Goal: Task Accomplishment & Management: Manage account settings

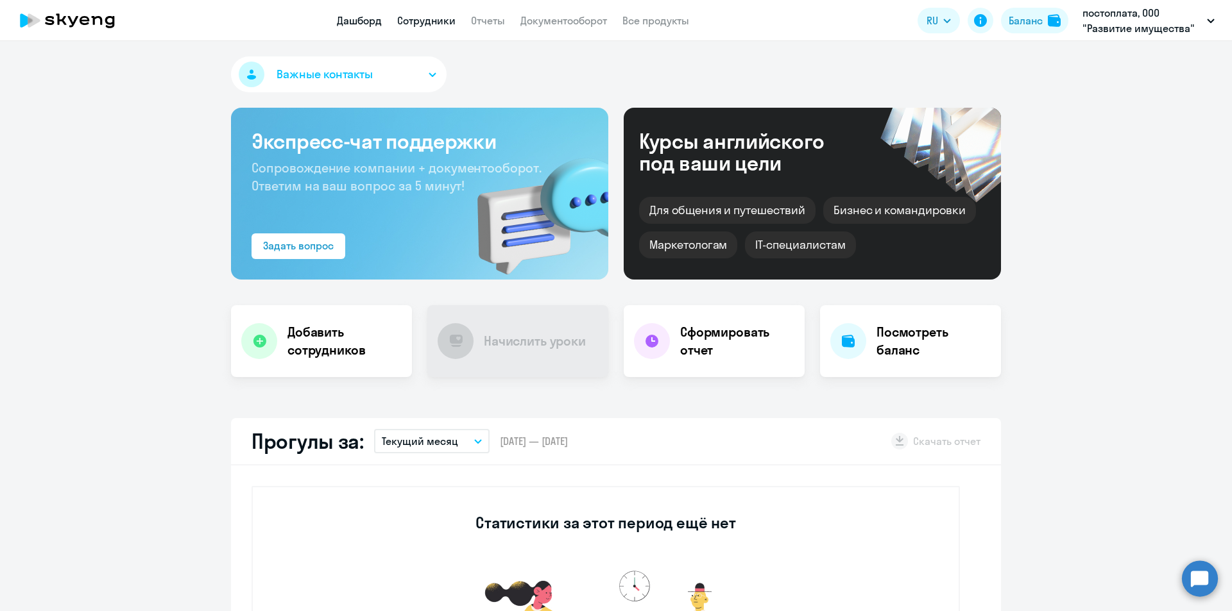
click at [417, 24] on link "Сотрудники" at bounding box center [426, 20] width 58 height 13
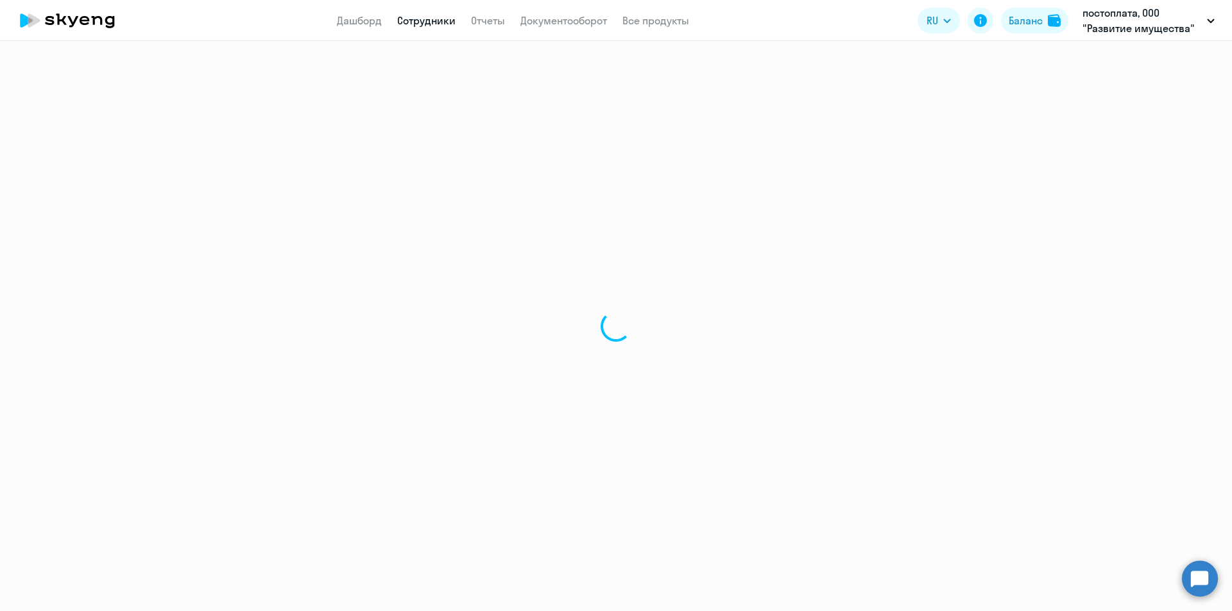
select select "30"
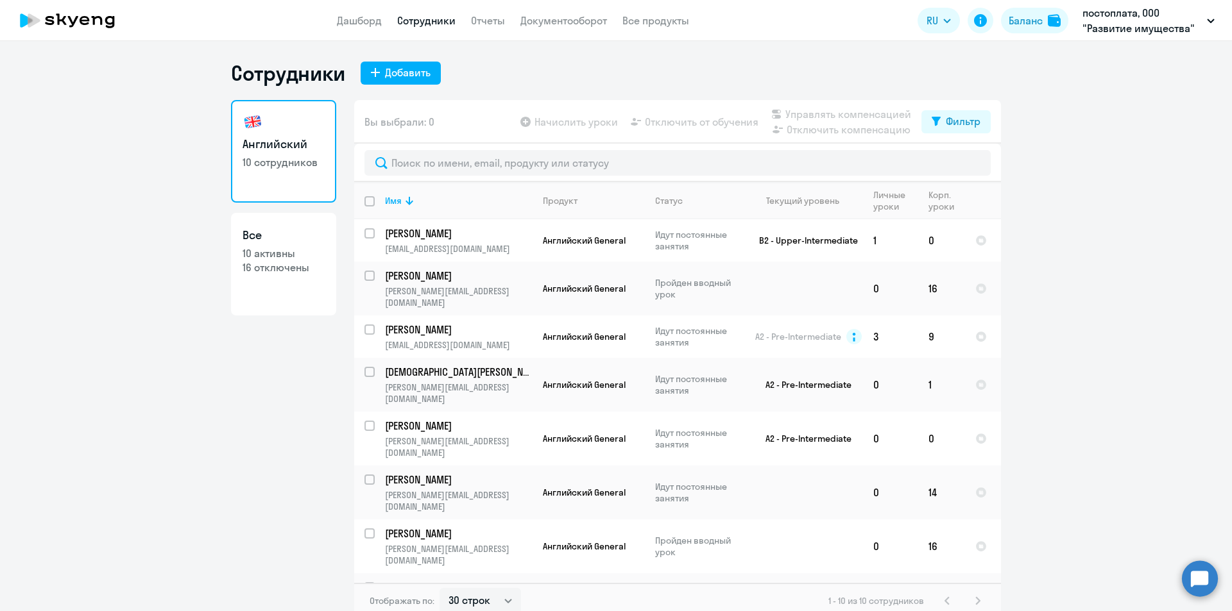
click at [579, 126] on app-table-action-button "Начислить уроки" at bounding box center [568, 121] width 100 height 15
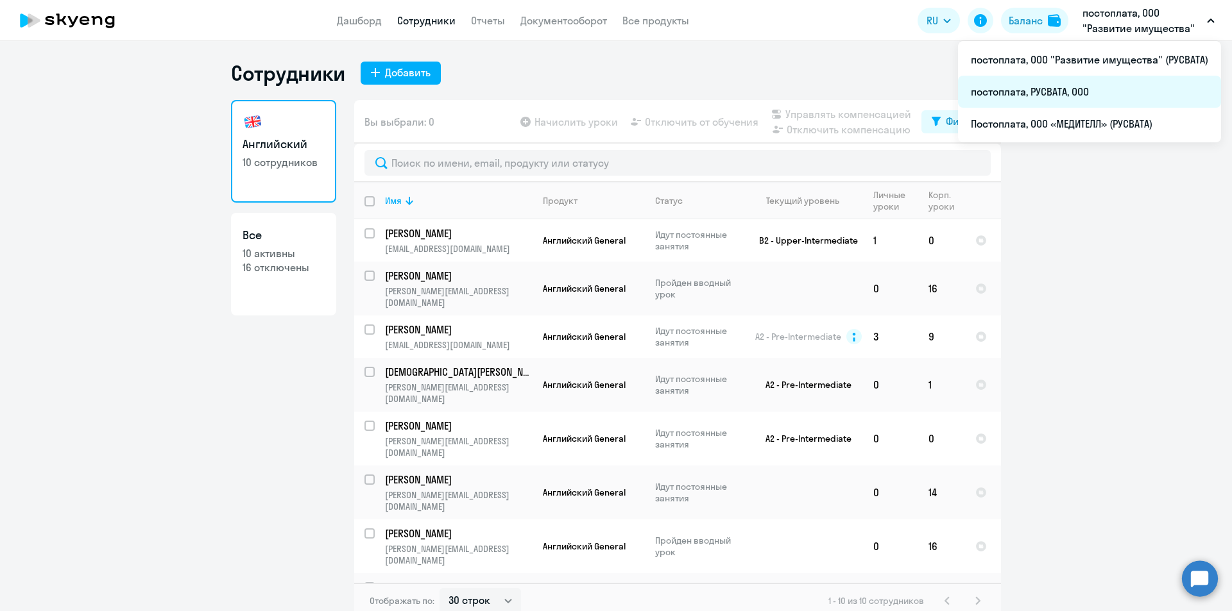
click at [1055, 90] on li "постоплата, РУСВАТА, ООО" at bounding box center [1089, 92] width 263 height 32
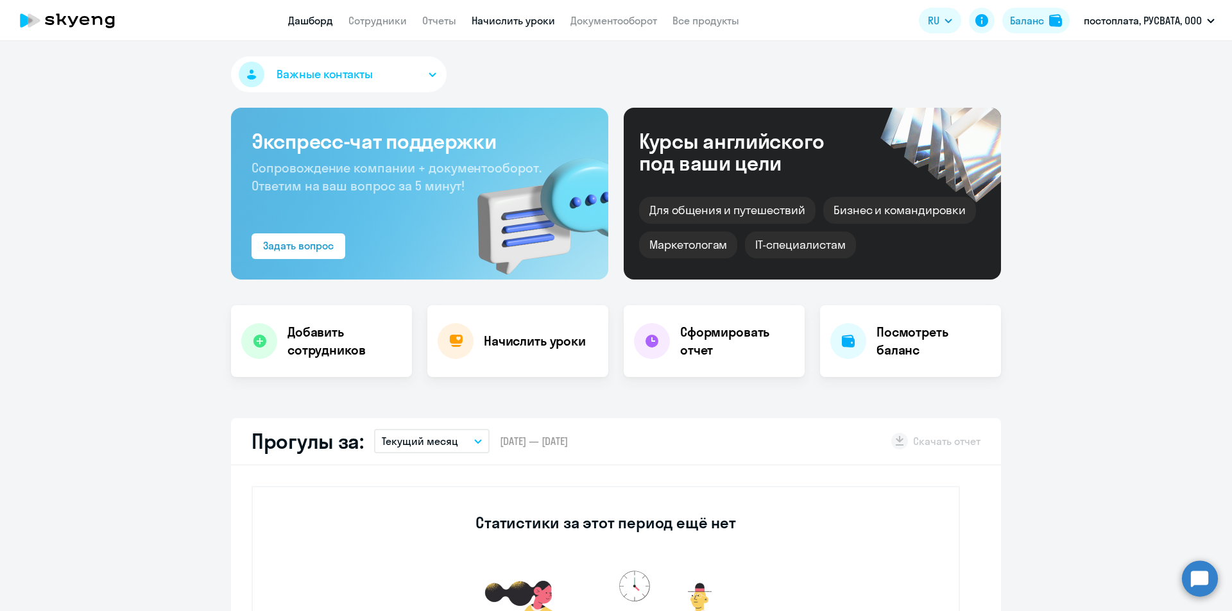
click at [491, 21] on link "Начислить уроки" at bounding box center [513, 20] width 83 height 13
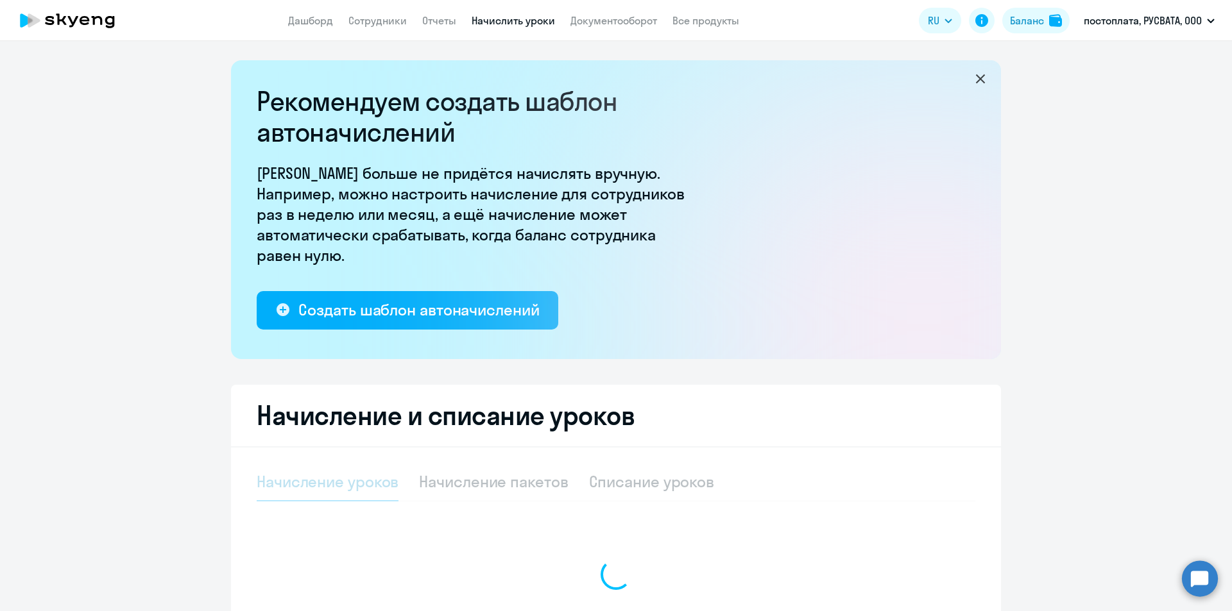
select select "10"
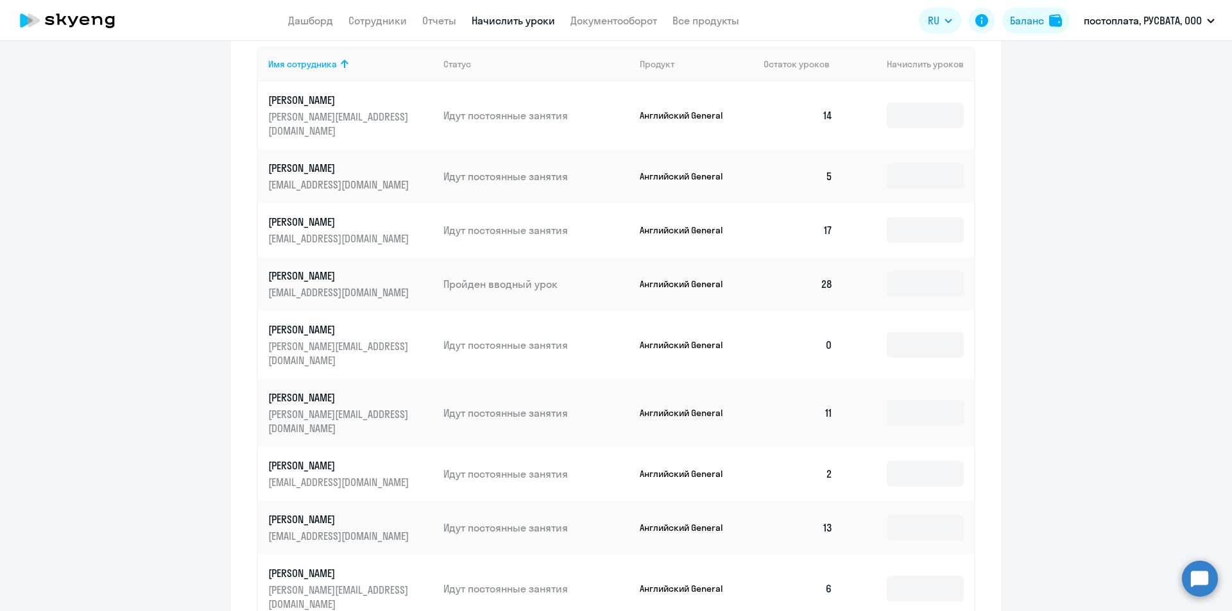
scroll to position [532, 0]
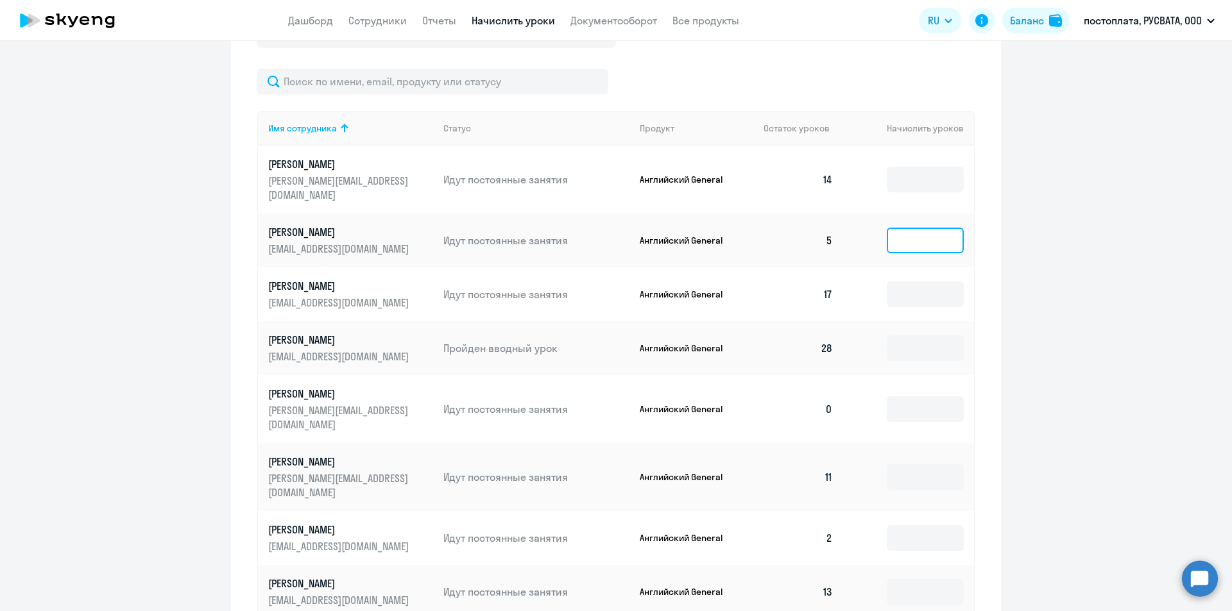
click at [887, 228] on input at bounding box center [925, 241] width 77 height 26
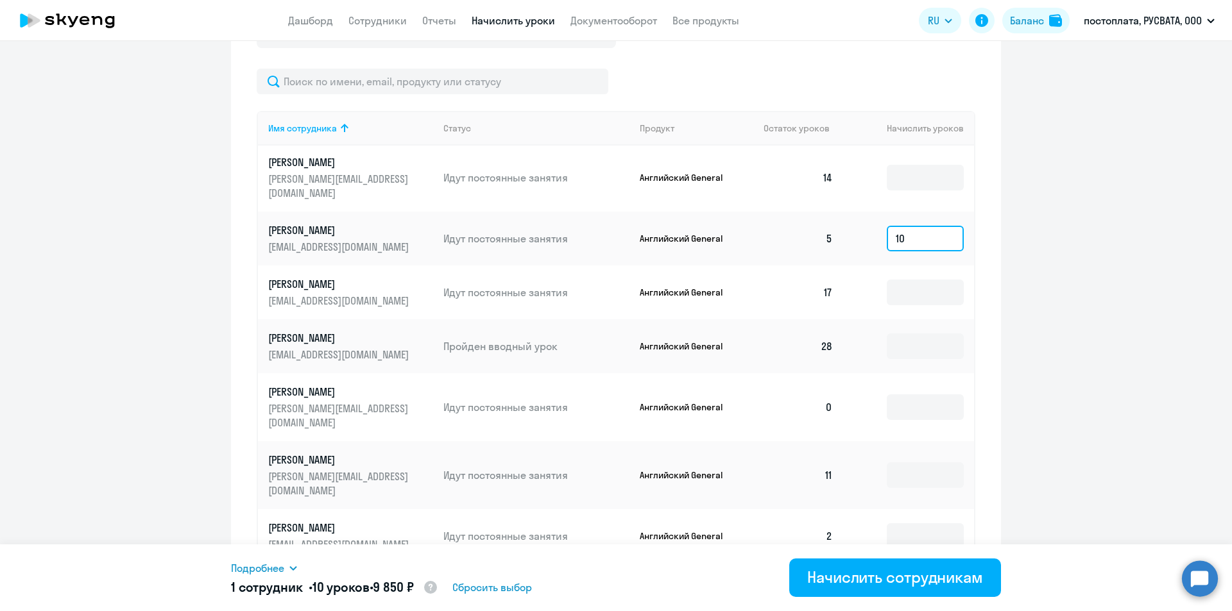
scroll to position [3, 0]
type input "10"
click at [887, 394] on input at bounding box center [925, 407] width 77 height 26
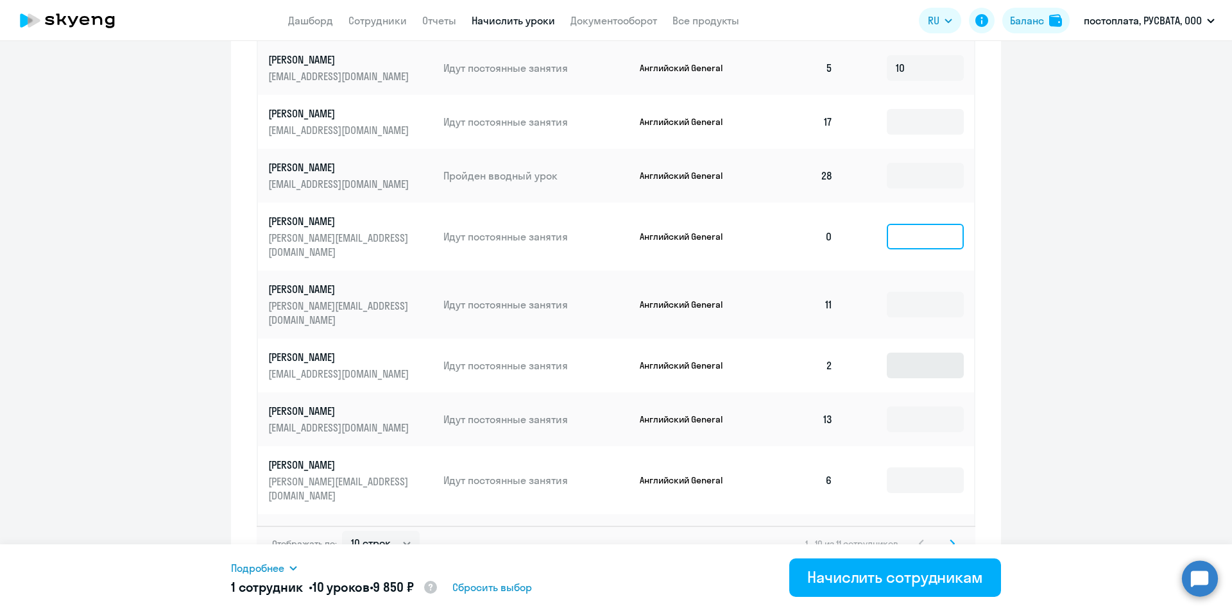
scroll to position [724, 0]
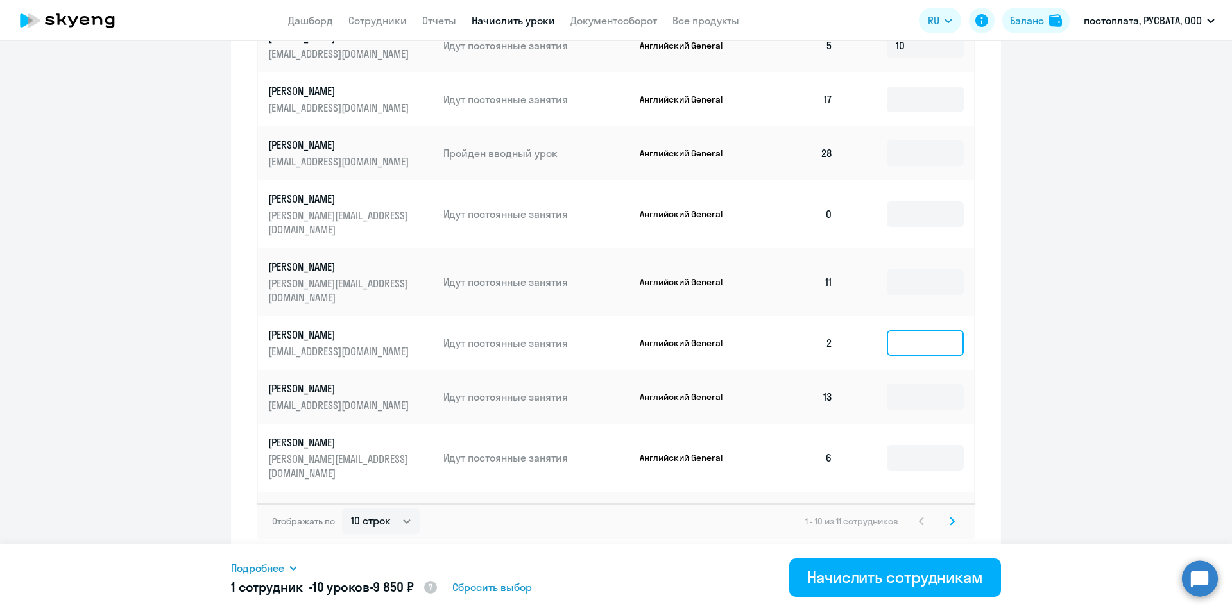
click at [891, 330] on input at bounding box center [925, 343] width 77 height 26
type input "20"
click at [904, 384] on input at bounding box center [925, 397] width 77 height 26
click at [887, 513] on input at bounding box center [925, 526] width 77 height 26
type input "20"
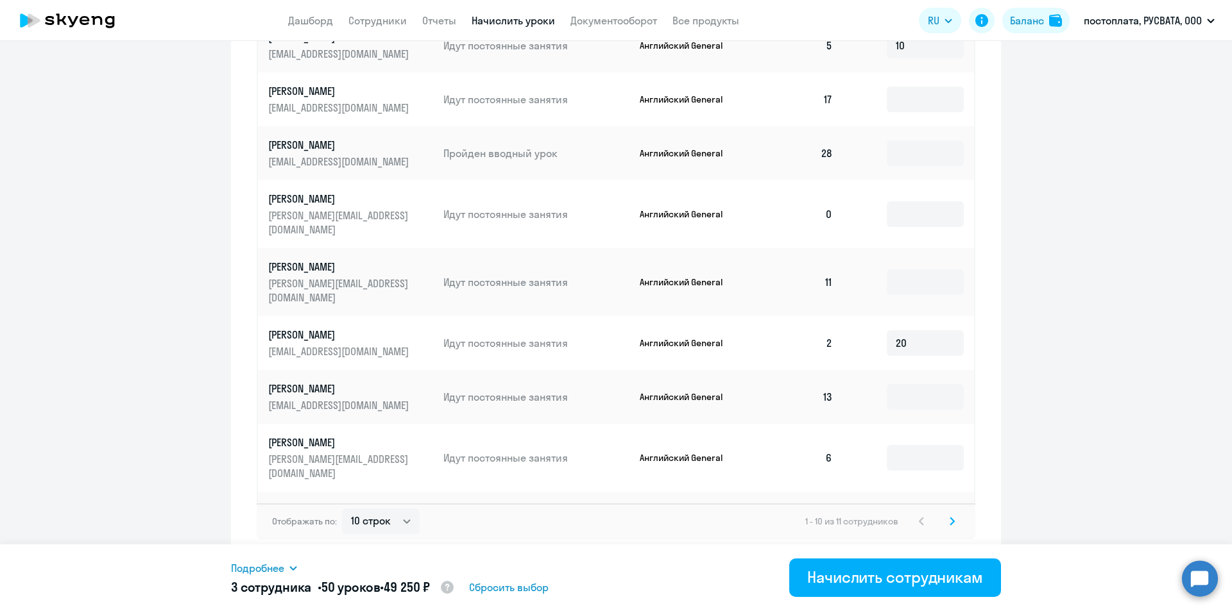
click at [949, 522] on icon at bounding box center [951, 521] width 5 height 9
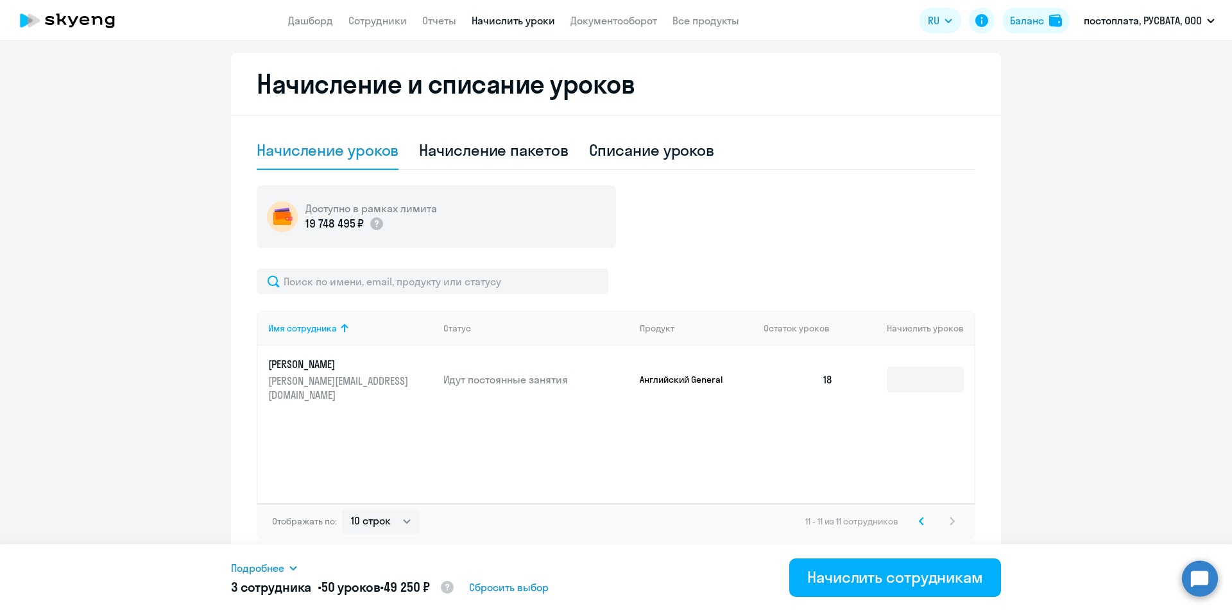
scroll to position [332, 0]
click at [873, 574] on div "Начислить сотрудникам" at bounding box center [895, 577] width 176 height 21
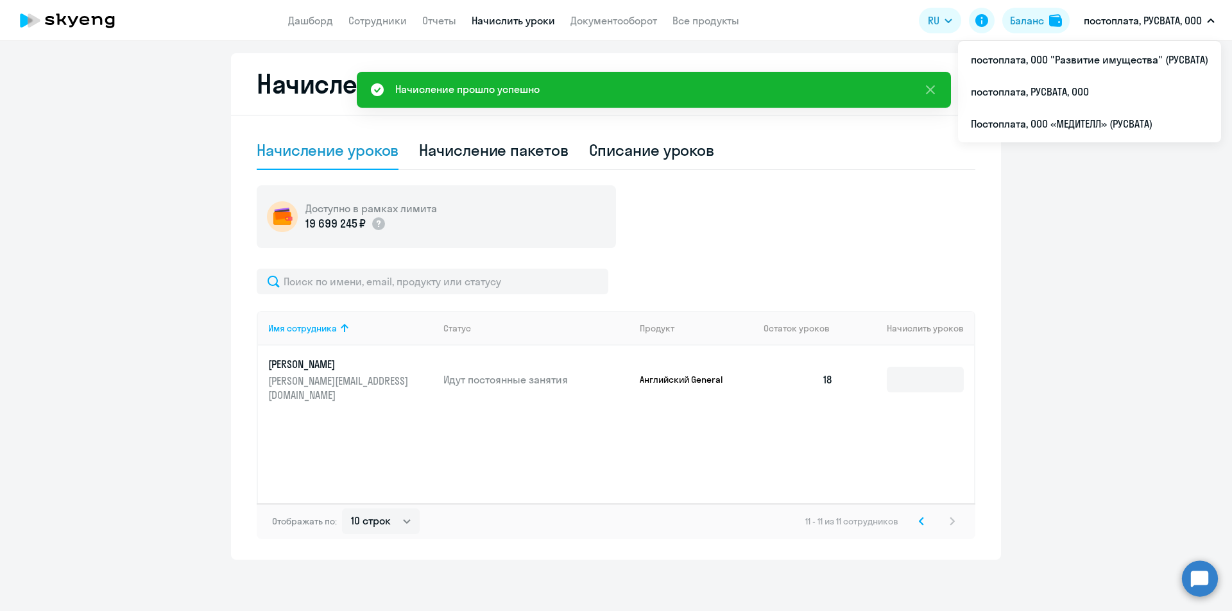
click at [1093, 26] on p "постоплата, РУСВАТА, ООО" at bounding box center [1142, 20] width 118 height 15
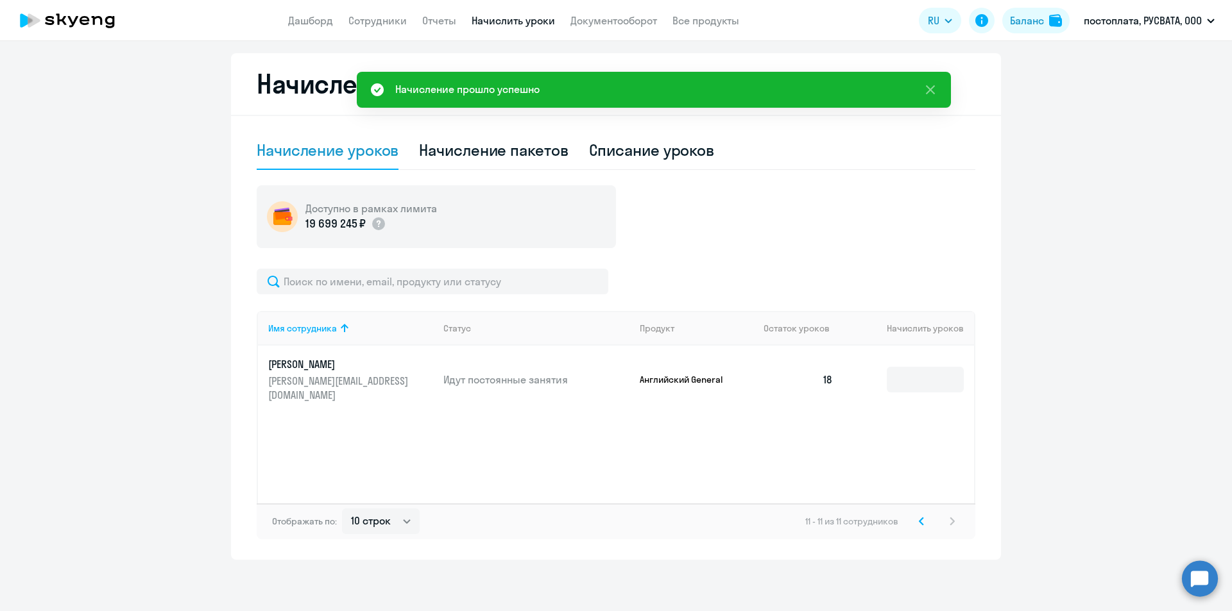
click at [1119, 23] on p "постоплата, РУСВАТА, ООО" at bounding box center [1142, 20] width 118 height 15
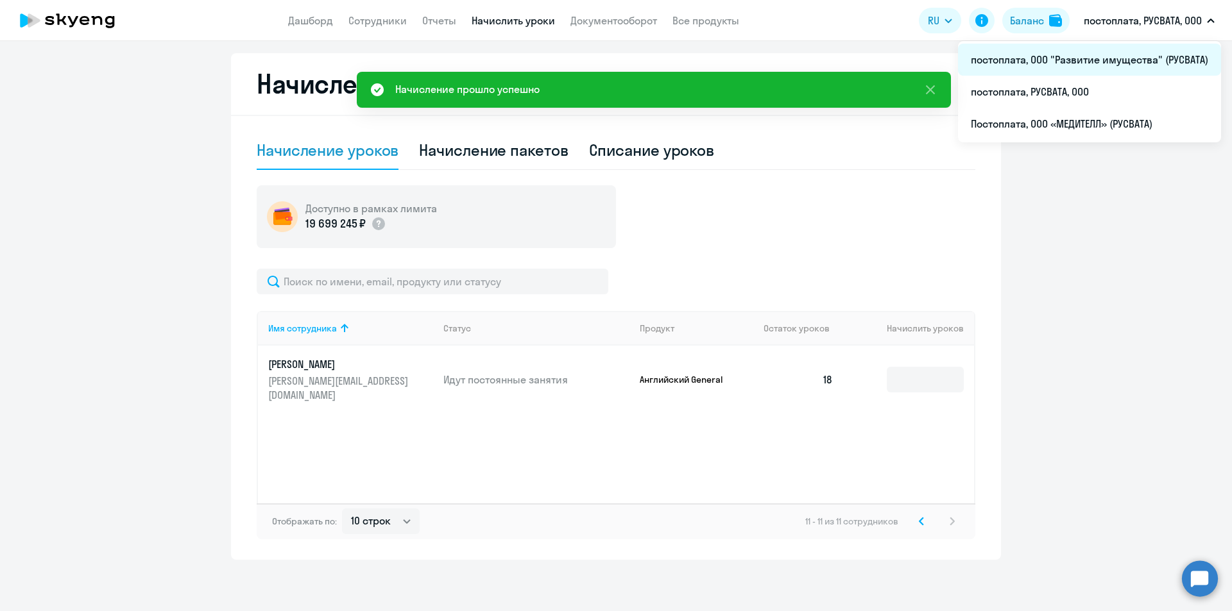
click at [1099, 62] on li "постоплата, ООО "Развитие имущества" (РУСВАТА)" at bounding box center [1089, 60] width 263 height 32
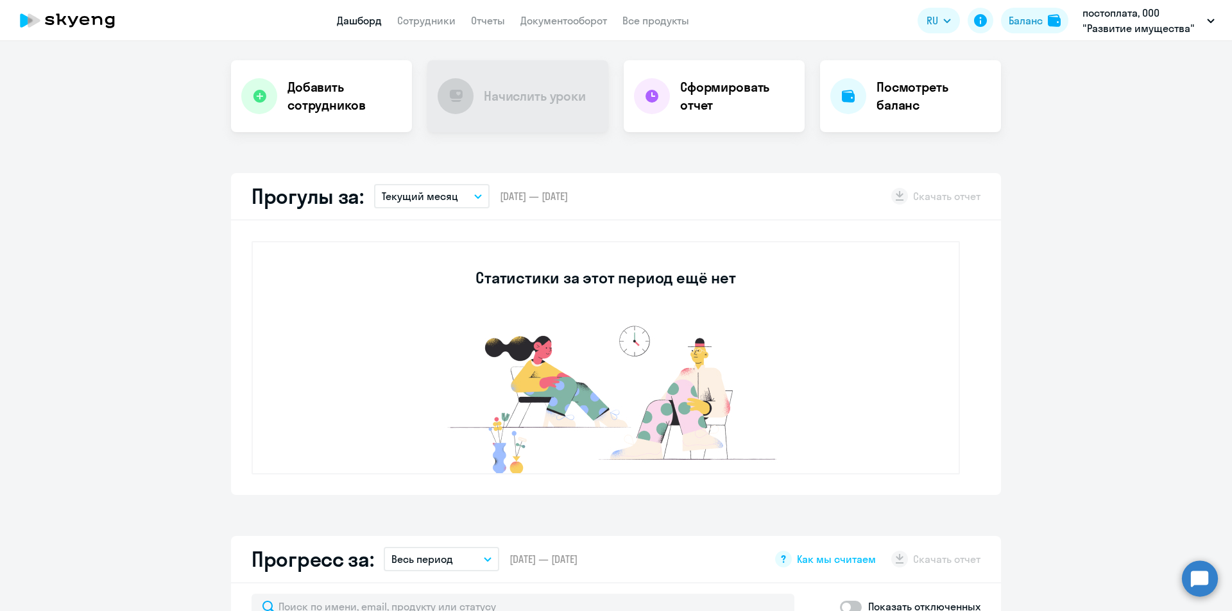
select select "30"
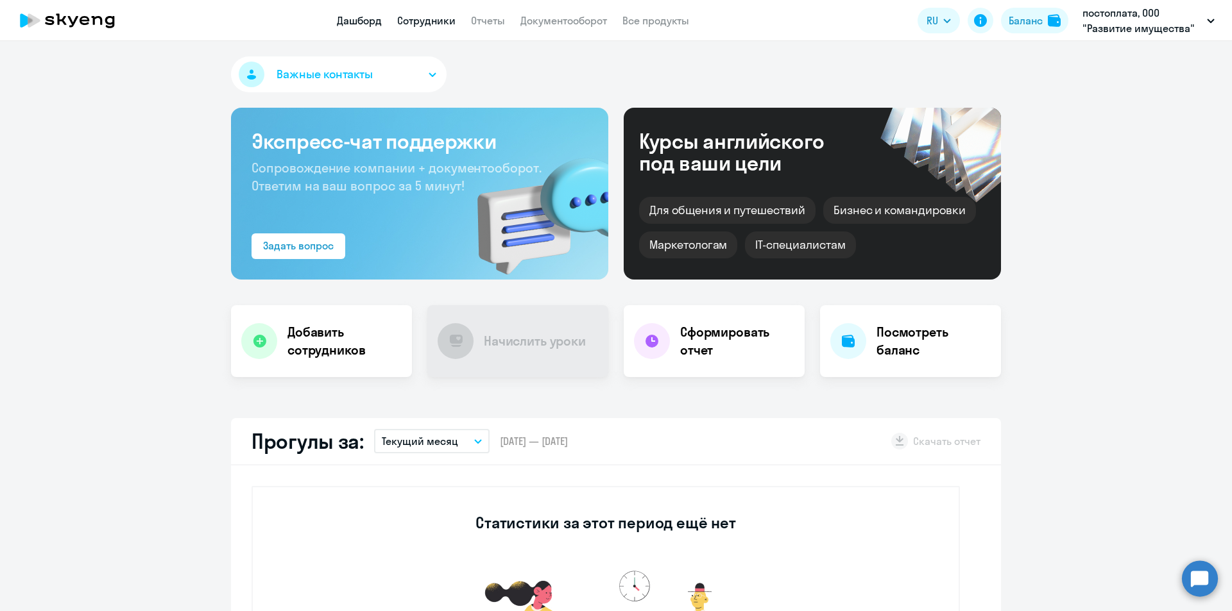
click at [412, 18] on link "Сотрудники" at bounding box center [426, 20] width 58 height 13
select select "30"
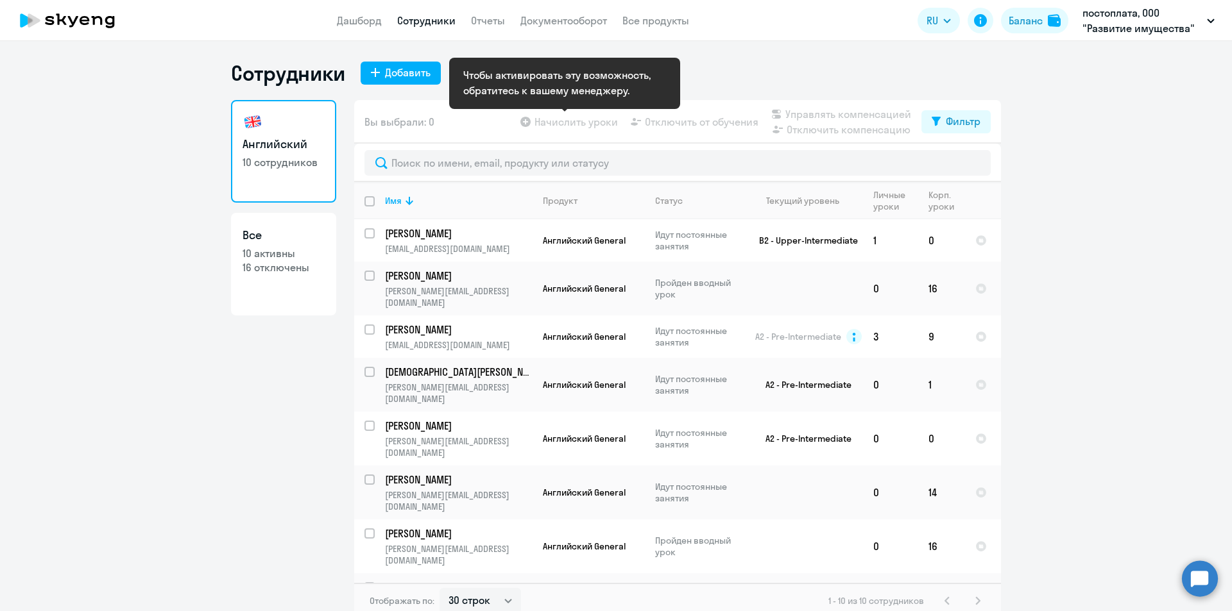
click at [557, 122] on app-table-action-button "Начислить уроки" at bounding box center [568, 121] width 100 height 15
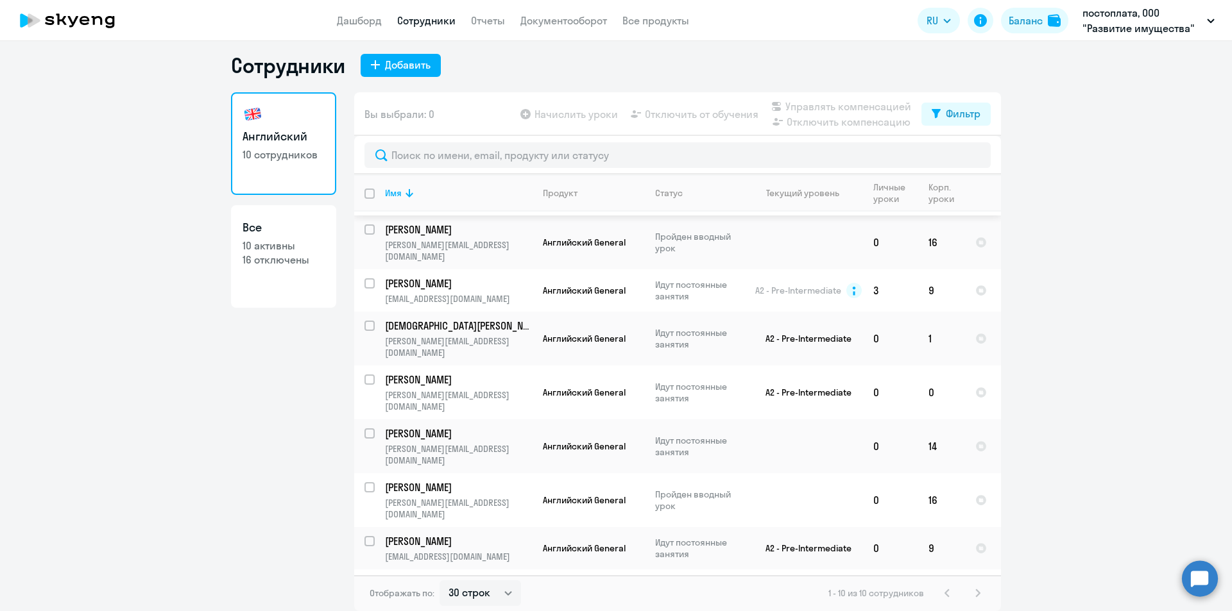
scroll to position [60, 0]
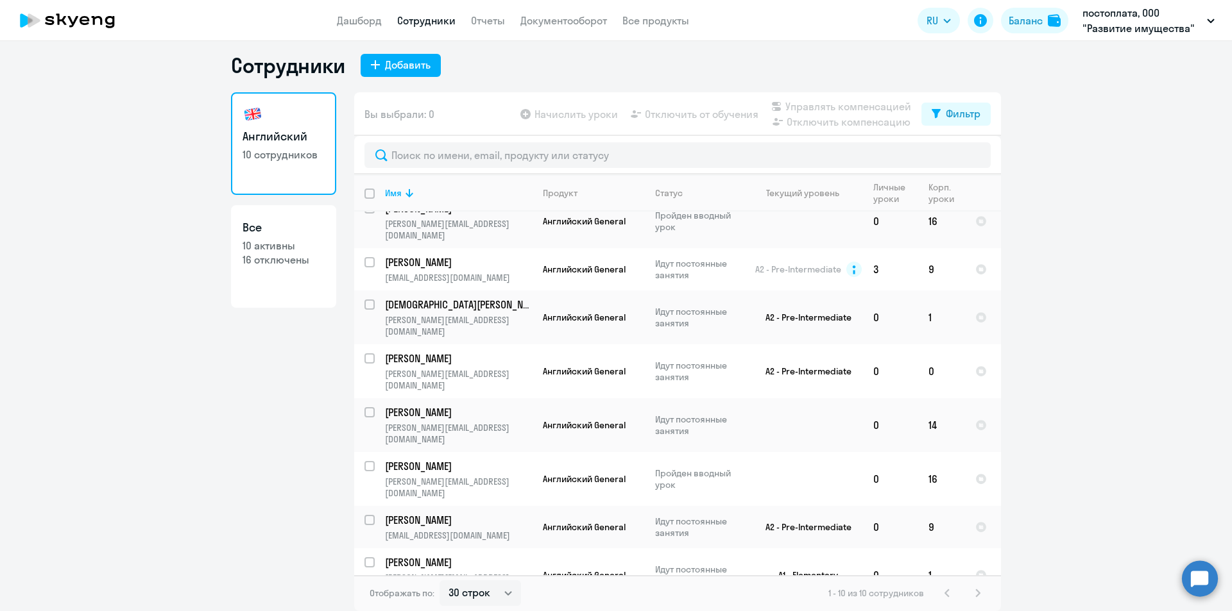
click at [973, 590] on div "1 - 10 из 10 сотрудников" at bounding box center [906, 593] width 157 height 15
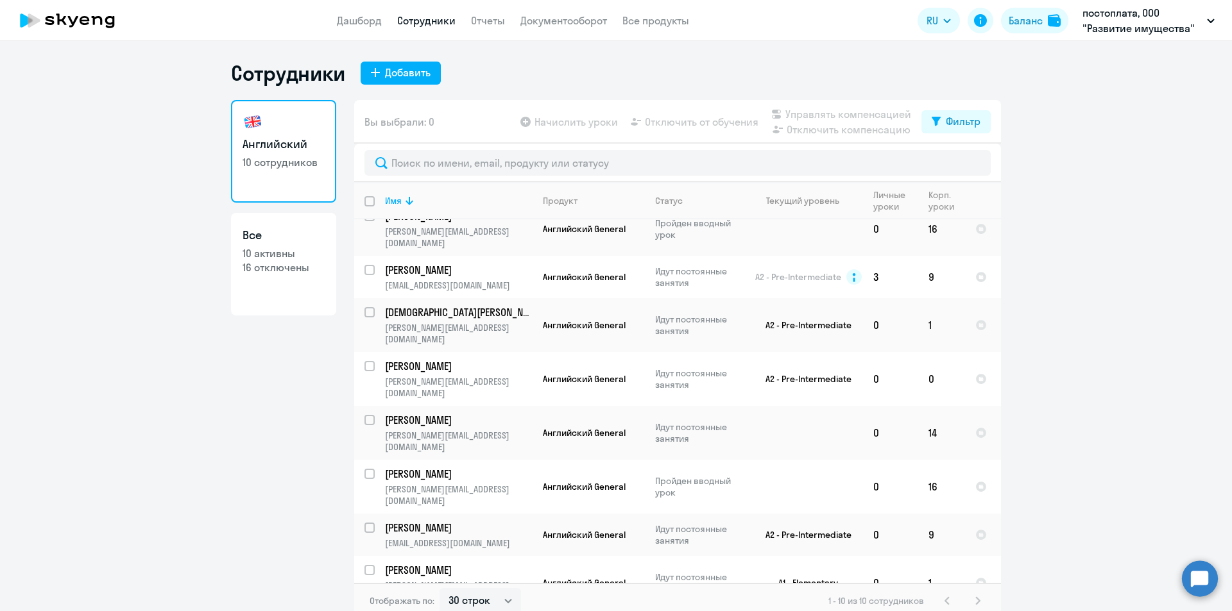
click at [283, 262] on p "16 отключены" at bounding box center [283, 267] width 82 height 14
select select "30"
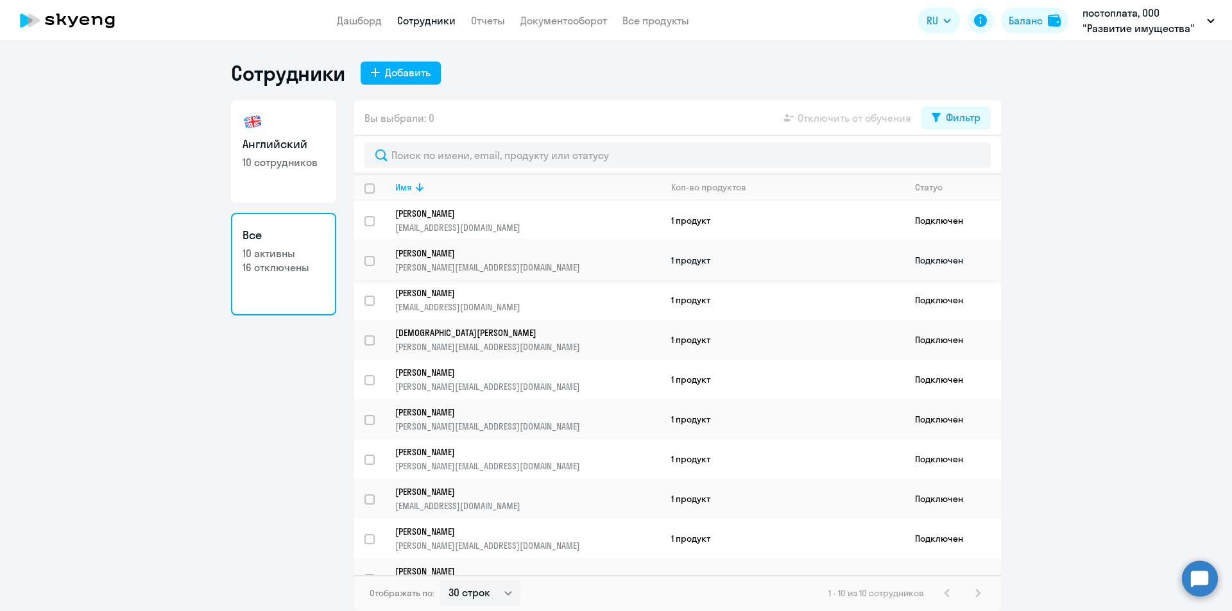
scroll to position [23, 0]
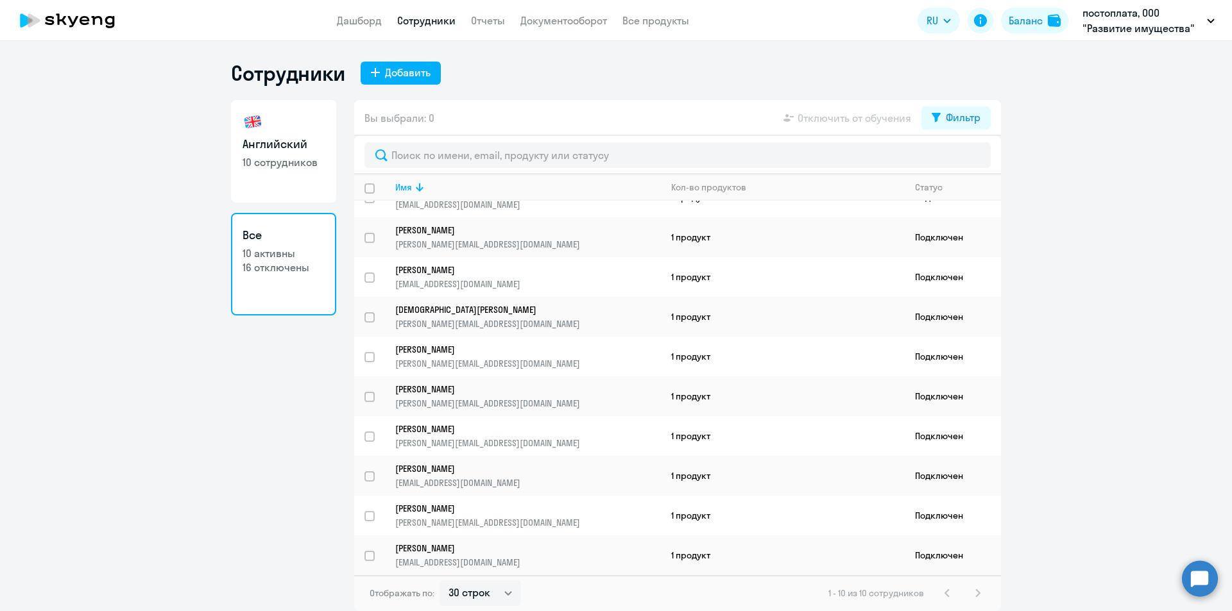
click at [260, 170] on link "Английский 10 сотрудников" at bounding box center [283, 151] width 105 height 103
select select "30"
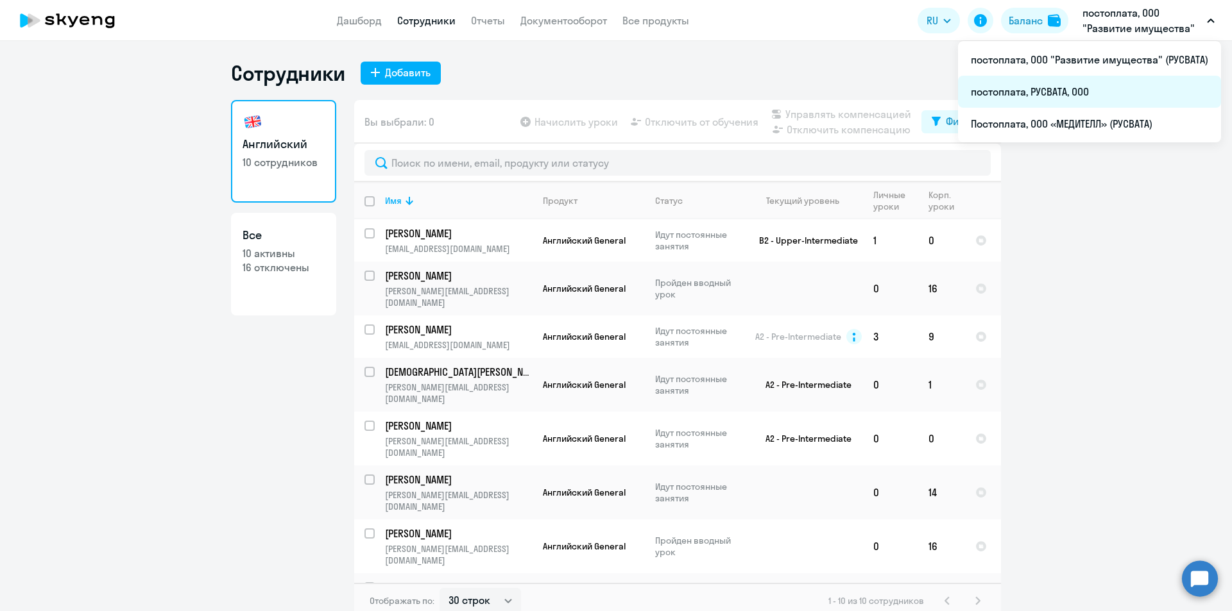
click at [1057, 87] on li "постоплата, РУСВАТА, ООО" at bounding box center [1089, 92] width 263 height 32
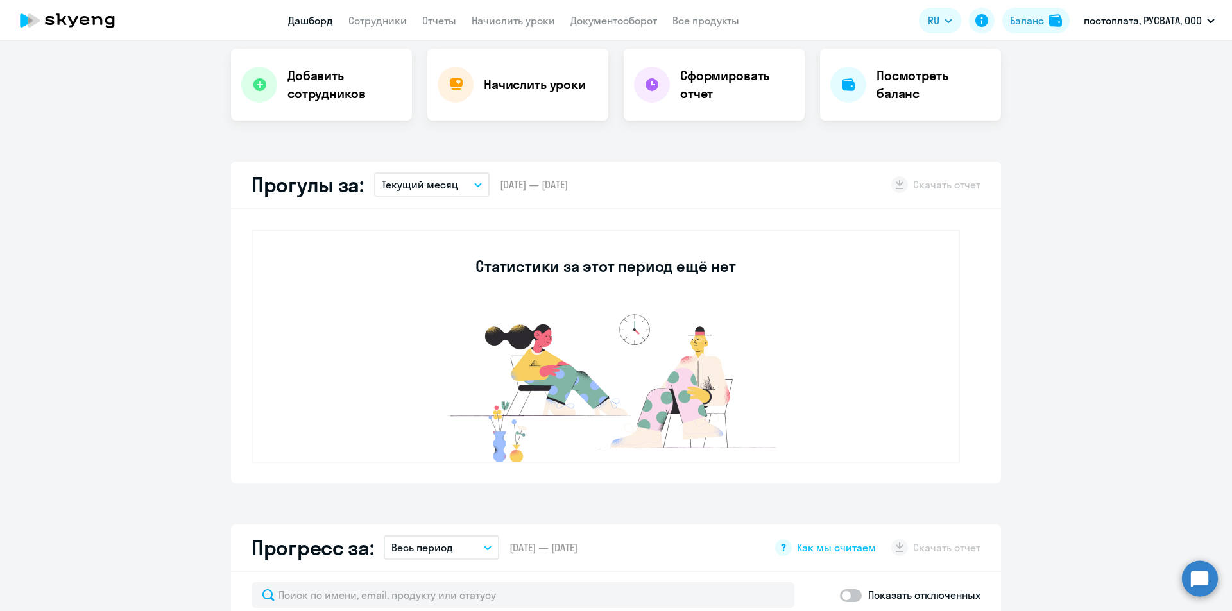
scroll to position [19, 0]
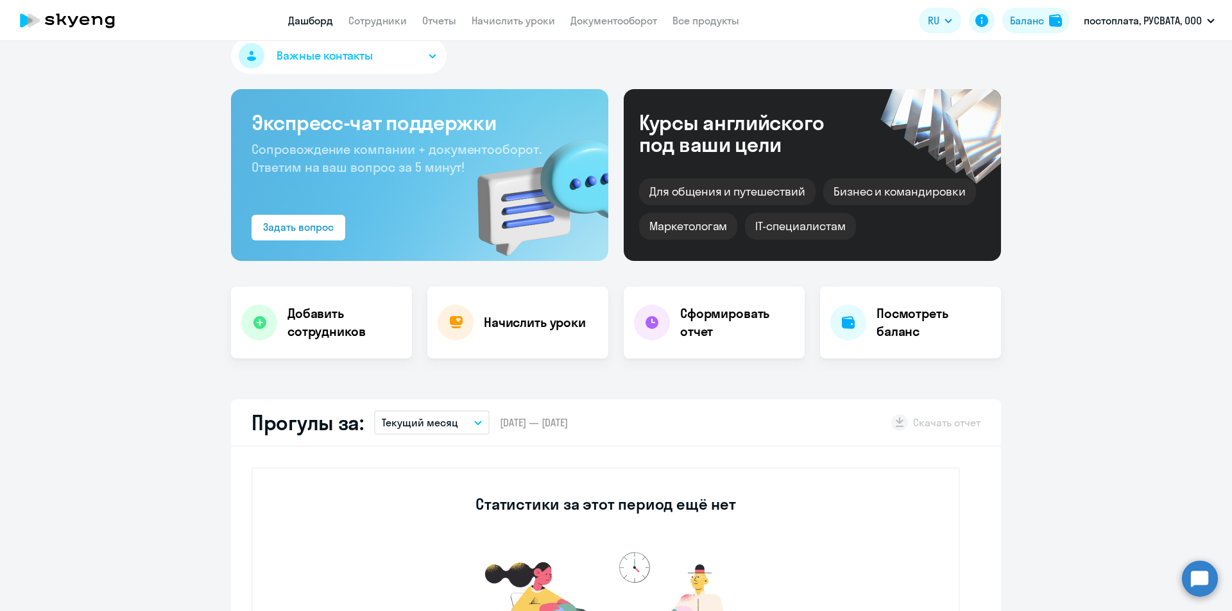
select select "30"
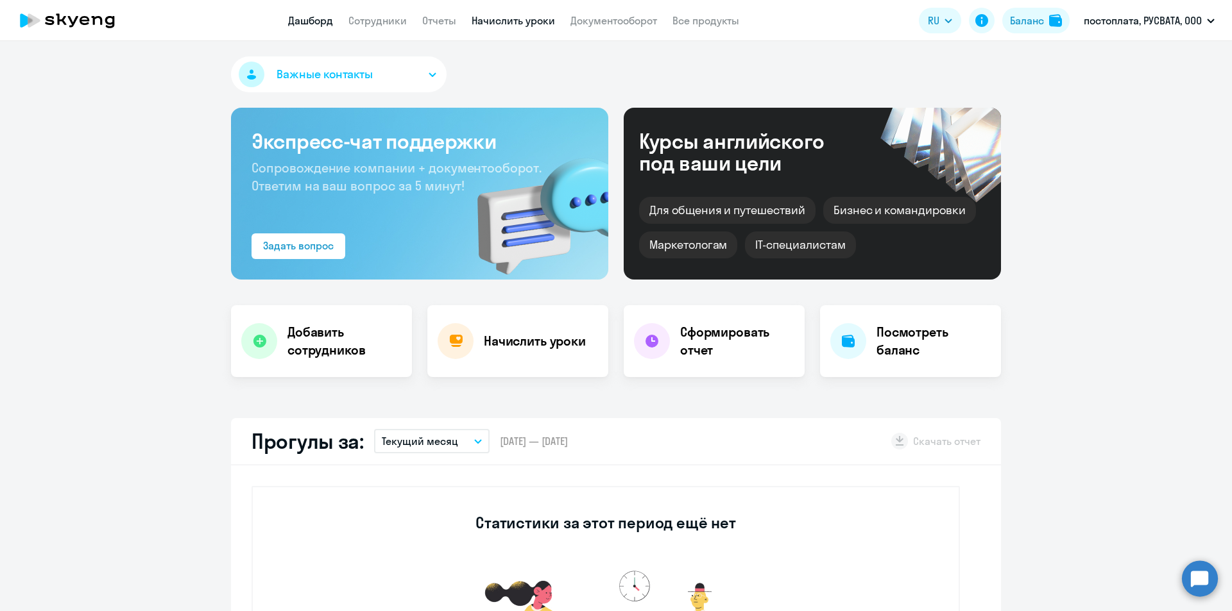
click at [526, 22] on link "Начислить уроки" at bounding box center [513, 20] width 83 height 13
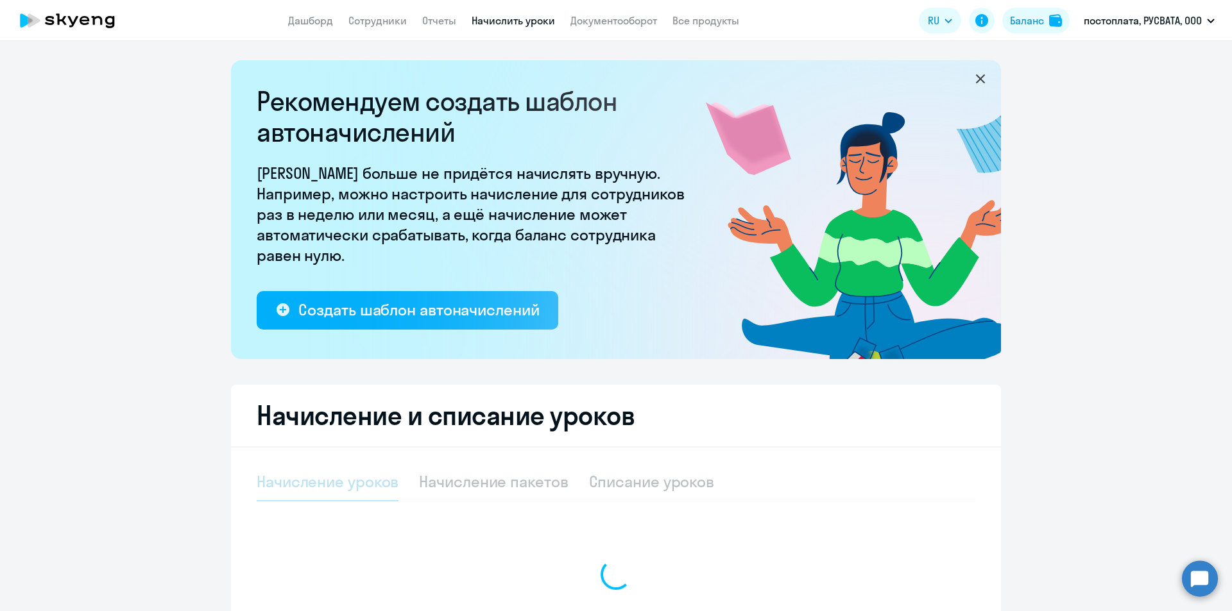
select select "10"
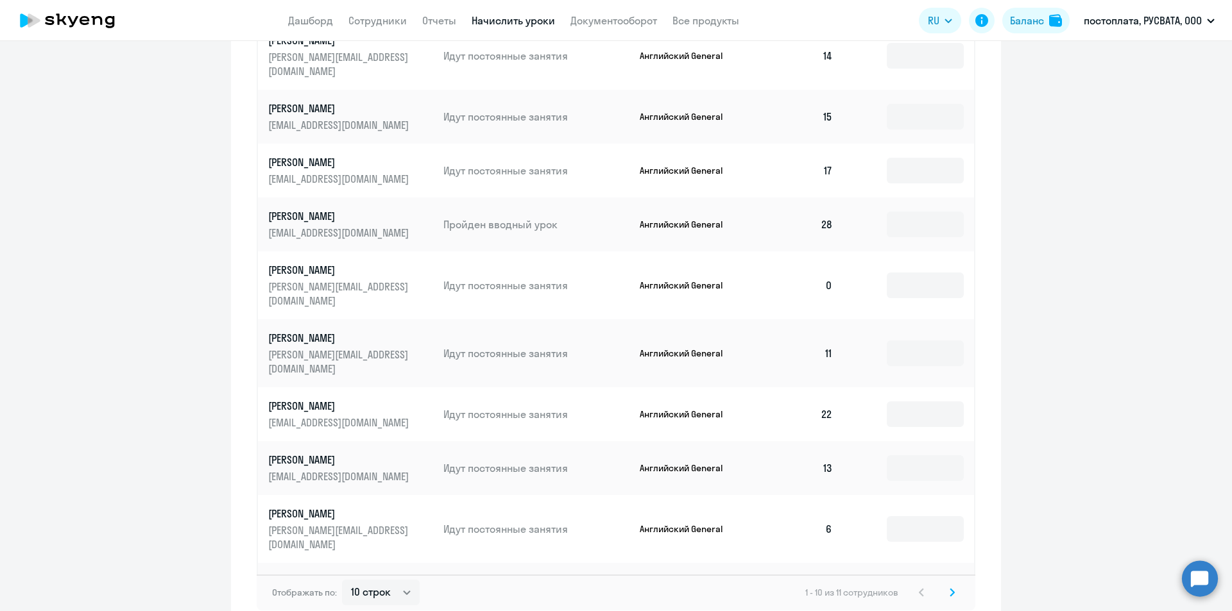
scroll to position [724, 0]
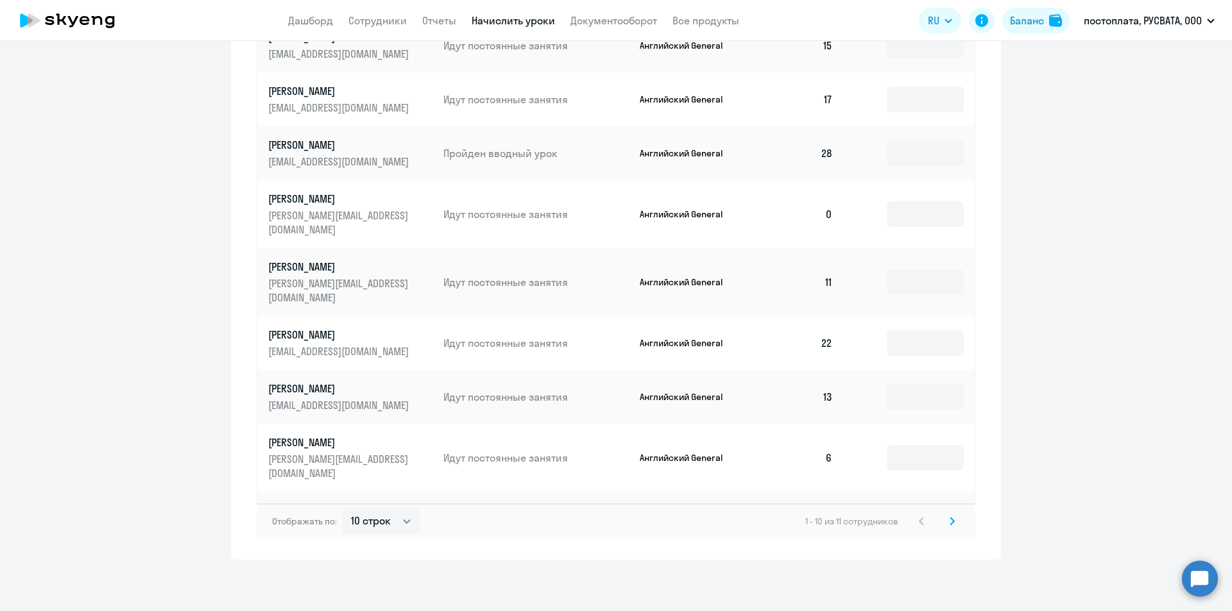
click at [954, 519] on svg-icon at bounding box center [951, 521] width 15 height 15
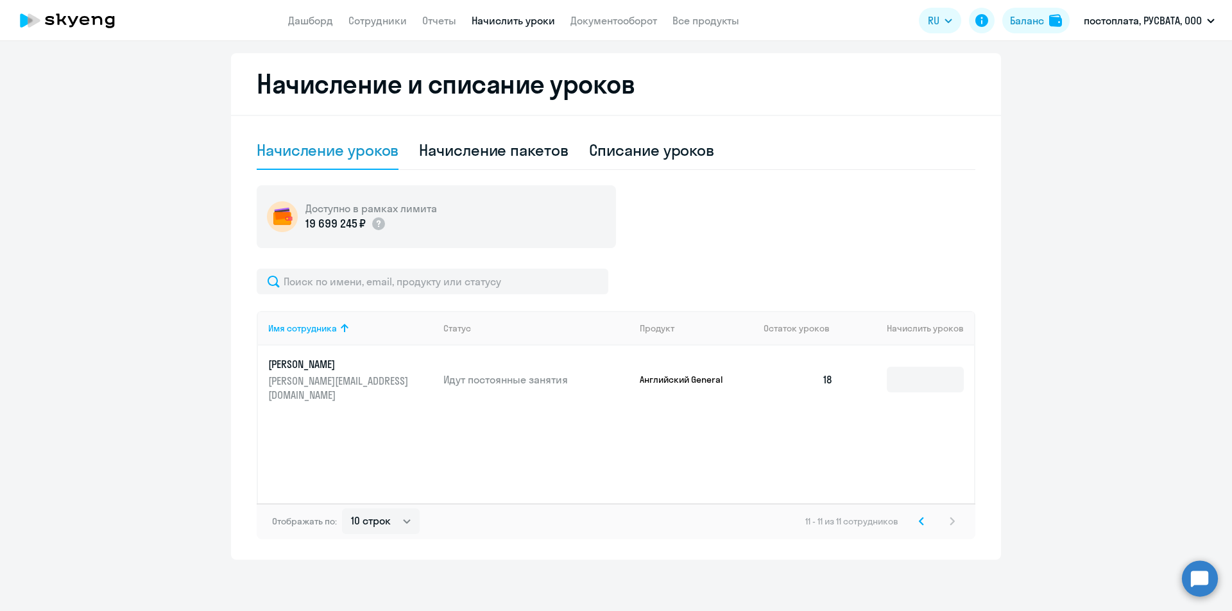
scroll to position [332, 0]
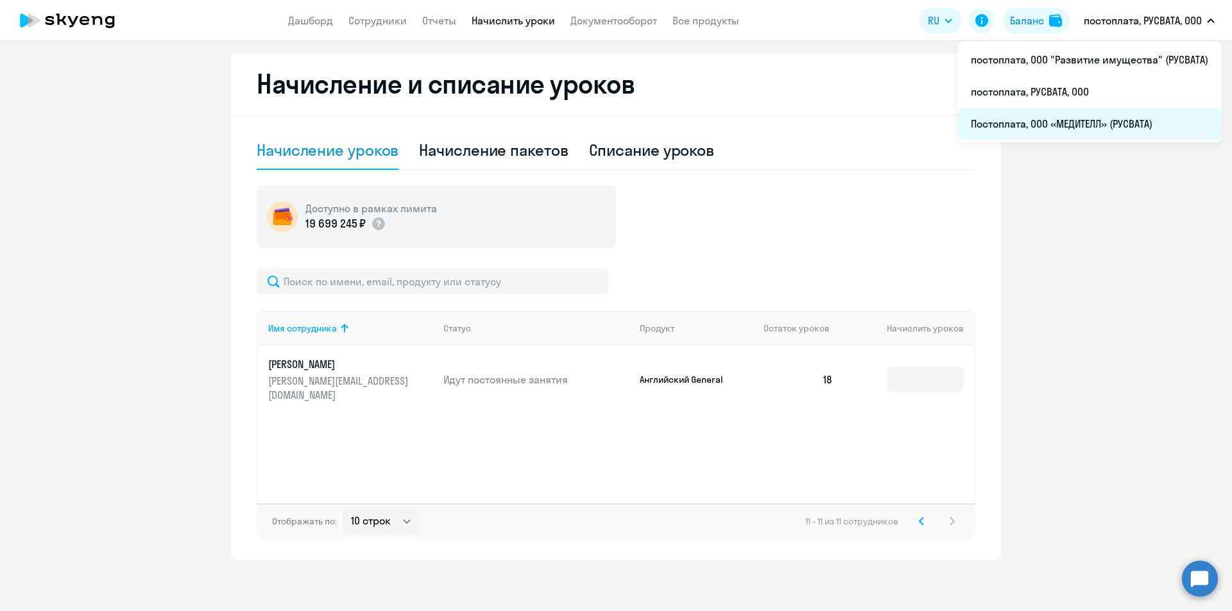
click at [1083, 129] on li "Постоплата, ООО «МЕДИТЕЛЛ» (РУСВАТА)" at bounding box center [1089, 124] width 263 height 32
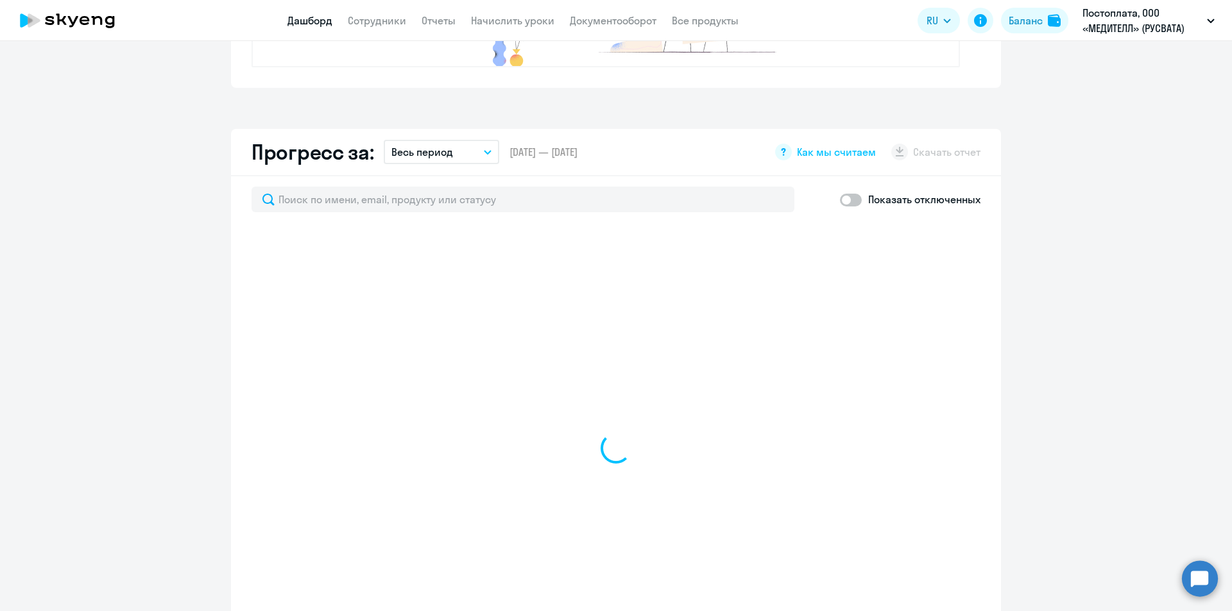
select select "30"
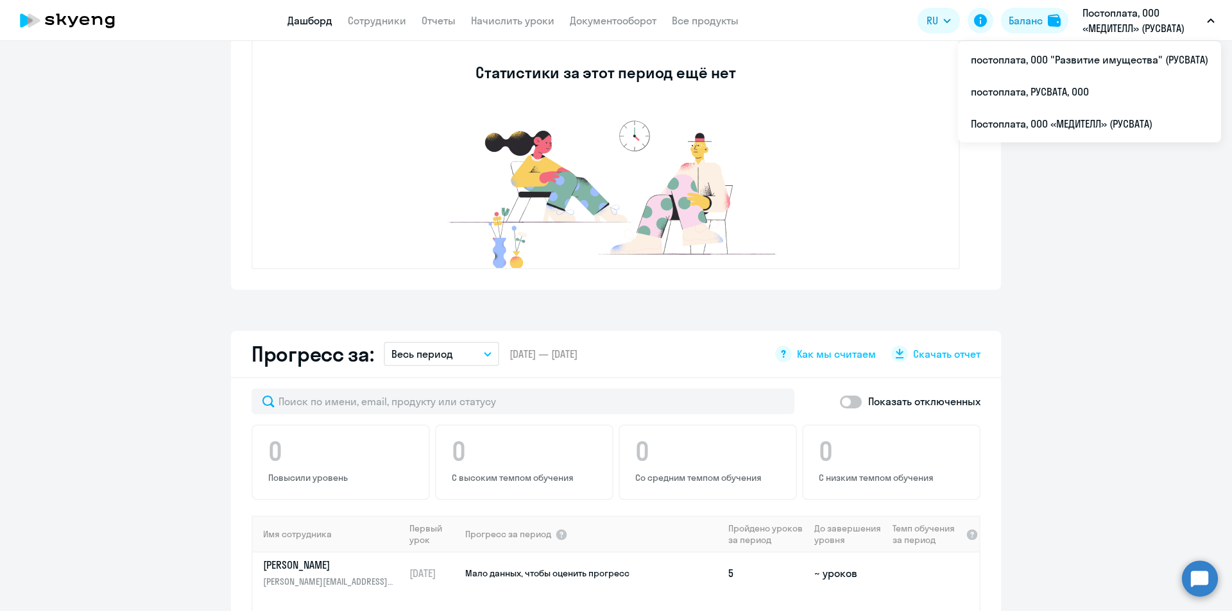
scroll to position [449, 0]
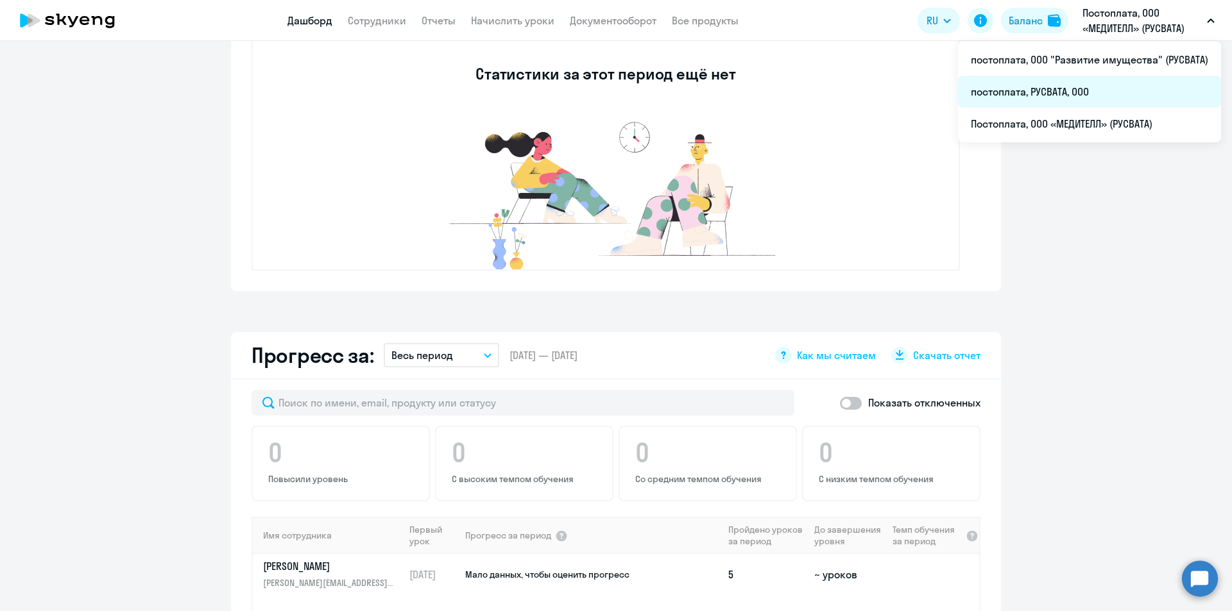
click at [1047, 93] on li "постоплата, РУСВАТА, ООО" at bounding box center [1089, 92] width 263 height 32
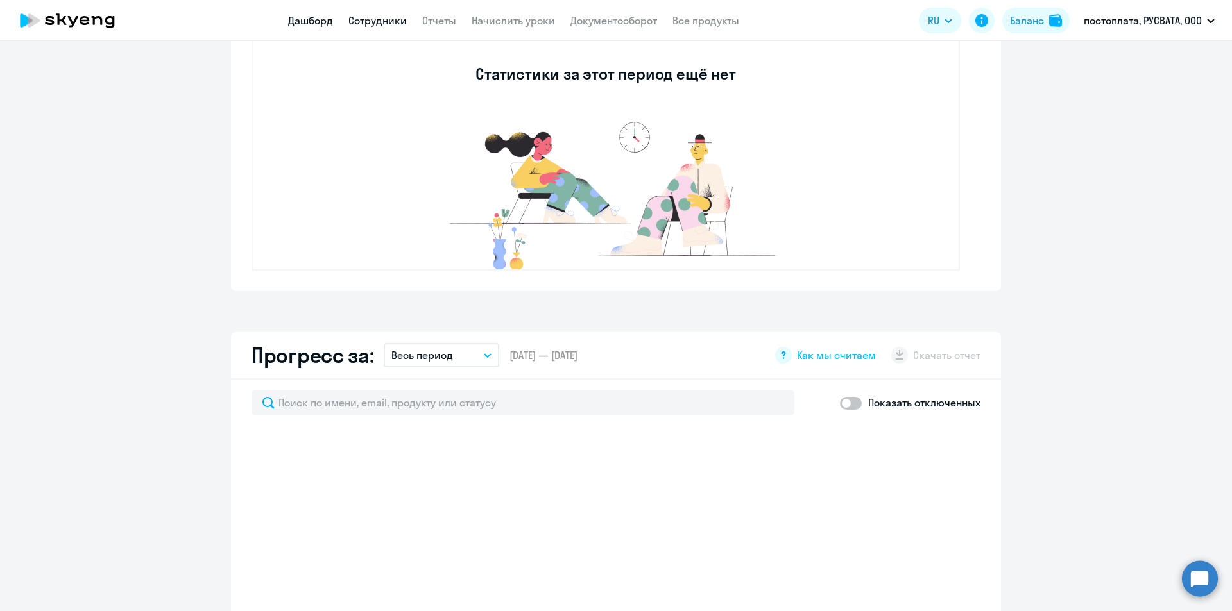
click at [369, 21] on link "Сотрудники" at bounding box center [377, 20] width 58 height 13
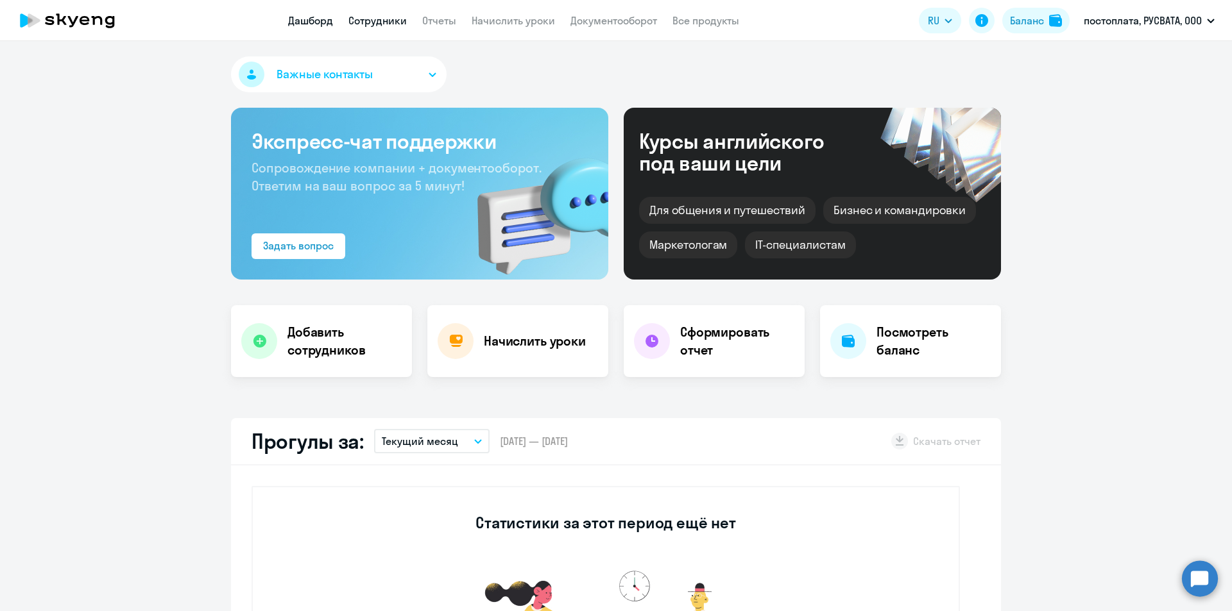
select select "30"
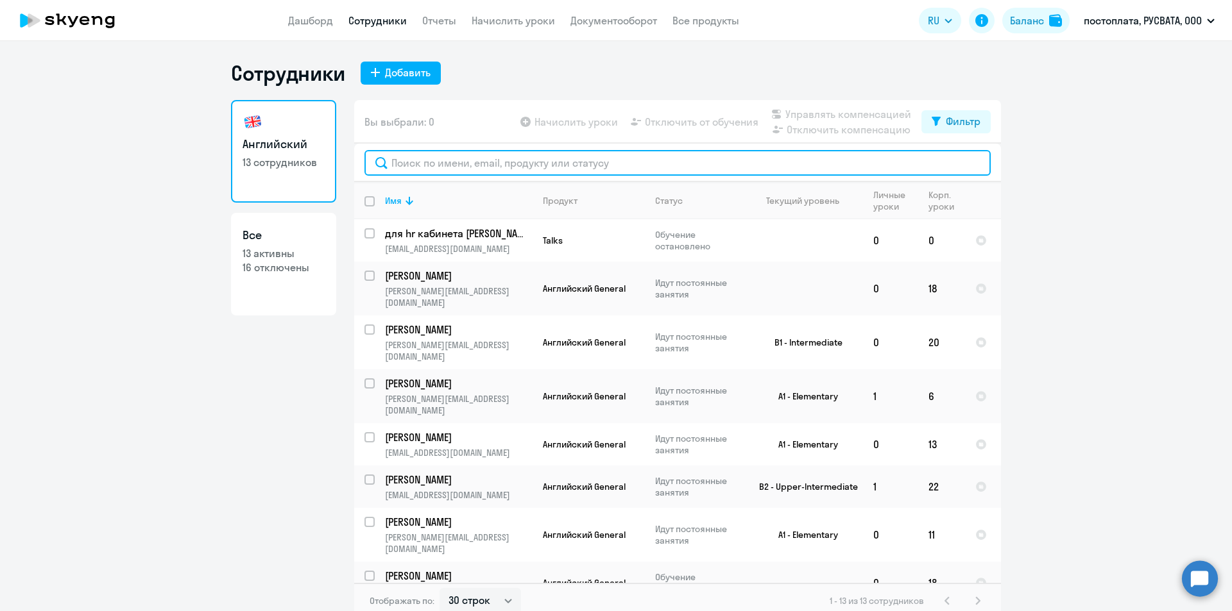
click at [455, 167] on input "text" at bounding box center [677, 163] width 626 height 26
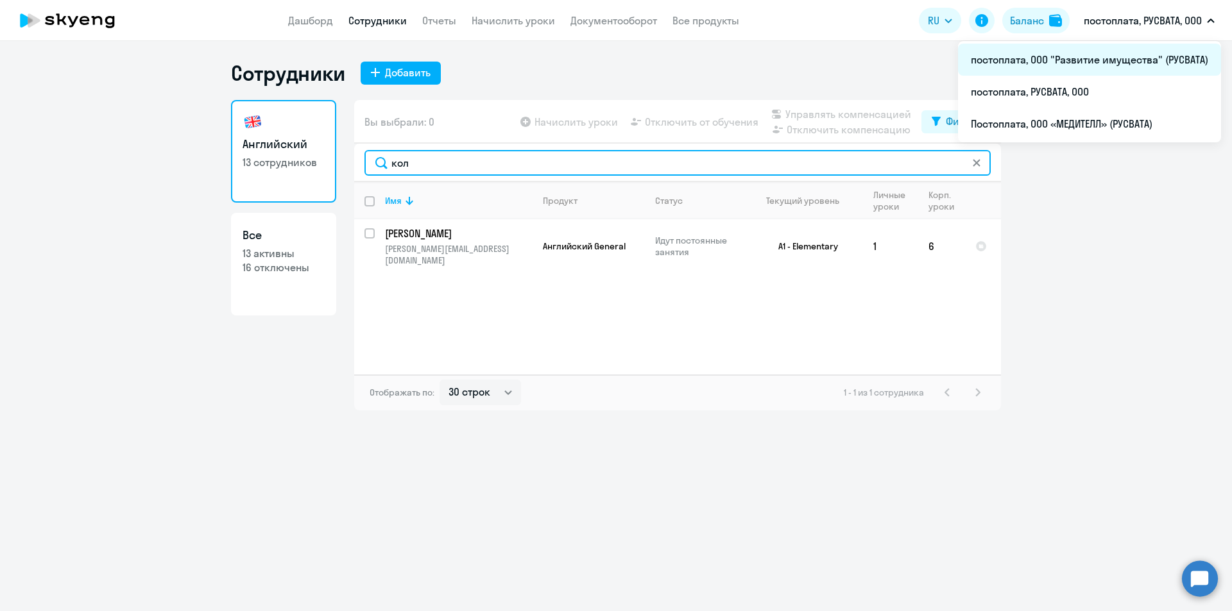
type input "кол"
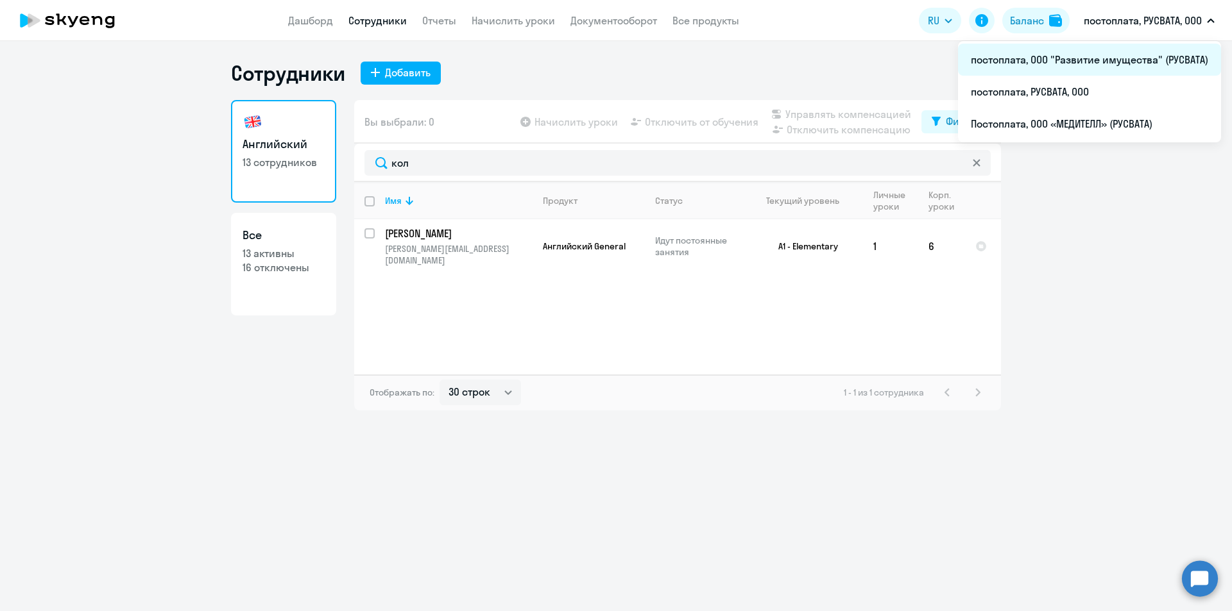
click at [1062, 64] on li "постоплата, ООО "Развитие имущества" (РУСВАТА)" at bounding box center [1089, 60] width 263 height 32
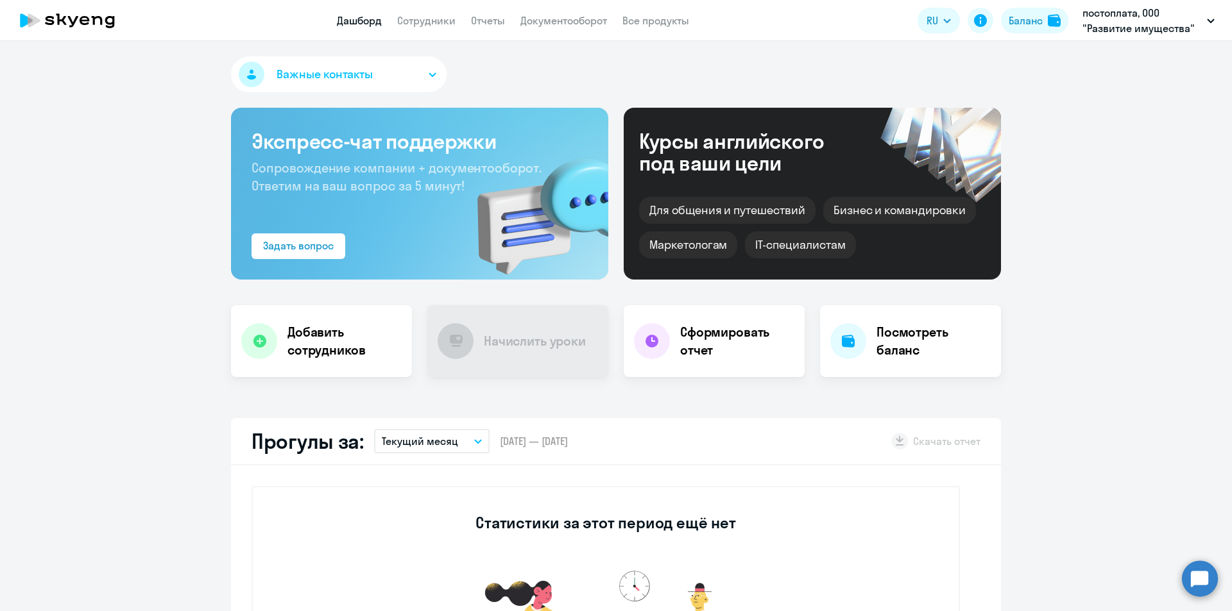
click at [418, 13] on app-menu-item-link "Сотрудники" at bounding box center [426, 21] width 58 height 16
click at [420, 22] on link "Сотрудники" at bounding box center [426, 20] width 58 height 13
select select "30"
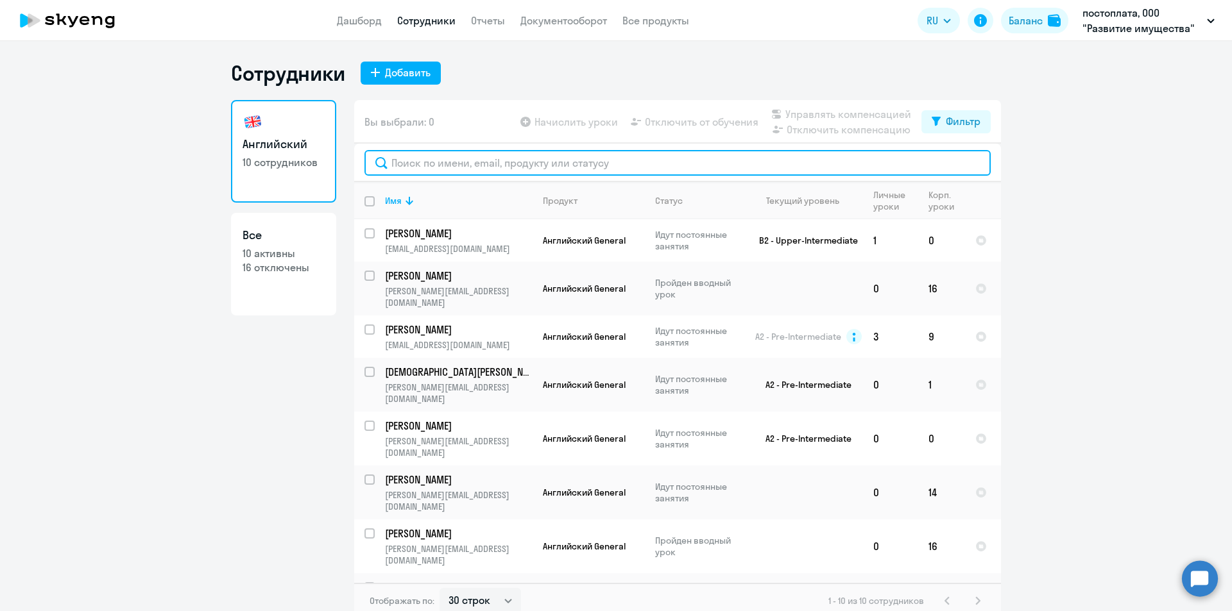
click at [426, 160] on input "text" at bounding box center [677, 163] width 626 height 26
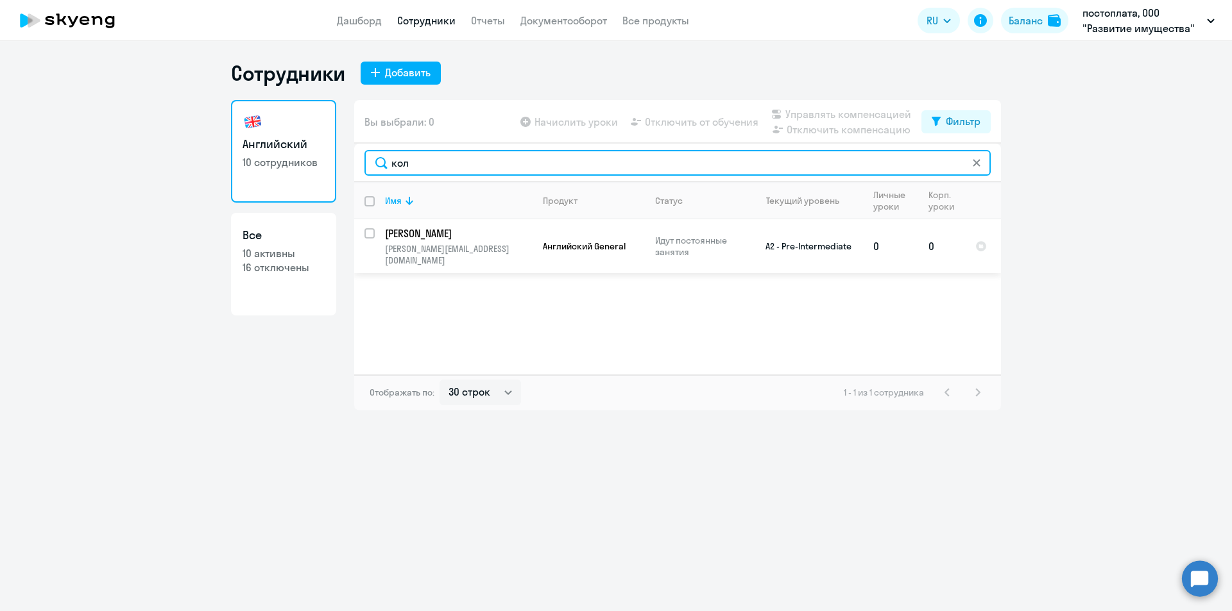
type input "кол"
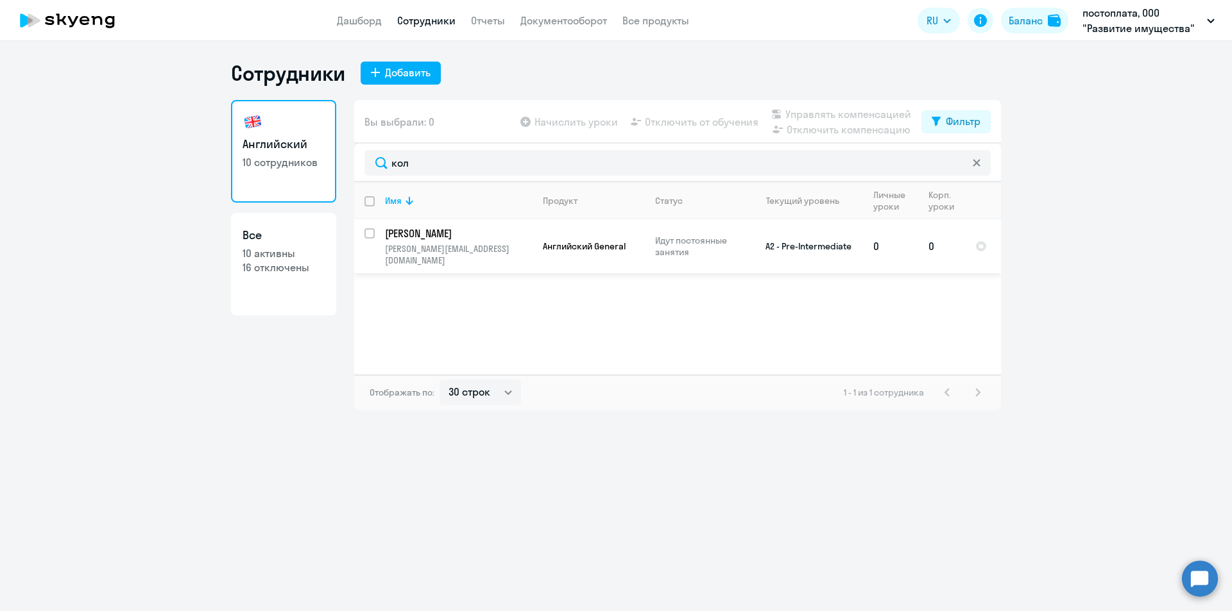
click at [420, 230] on p "[PERSON_NAME]" at bounding box center [457, 233] width 145 height 14
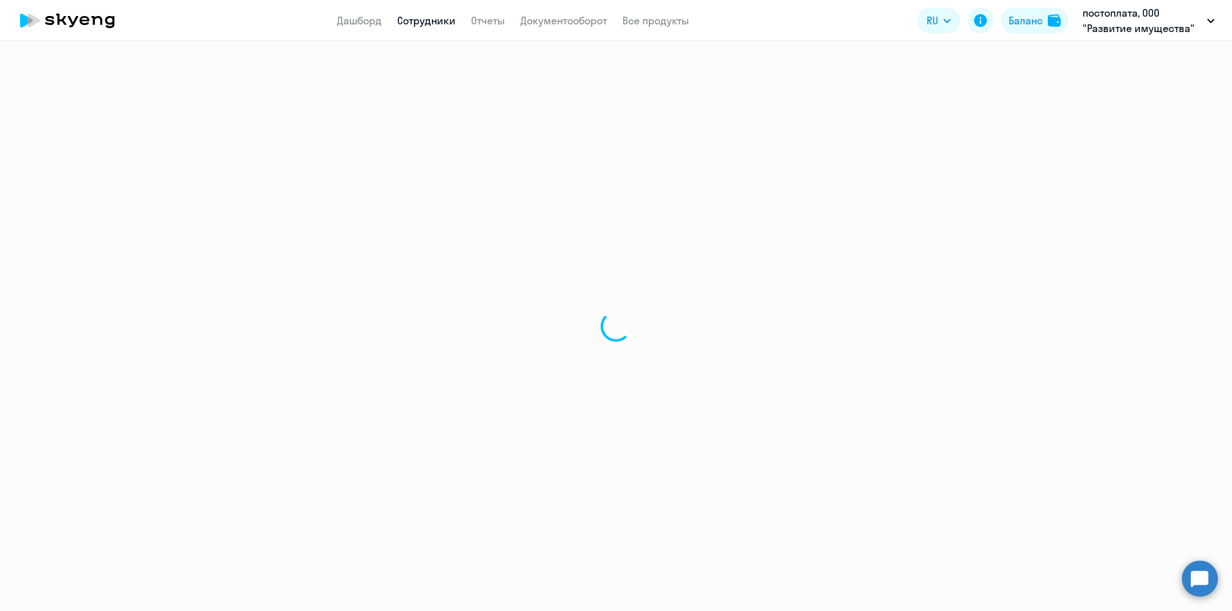
select select "english"
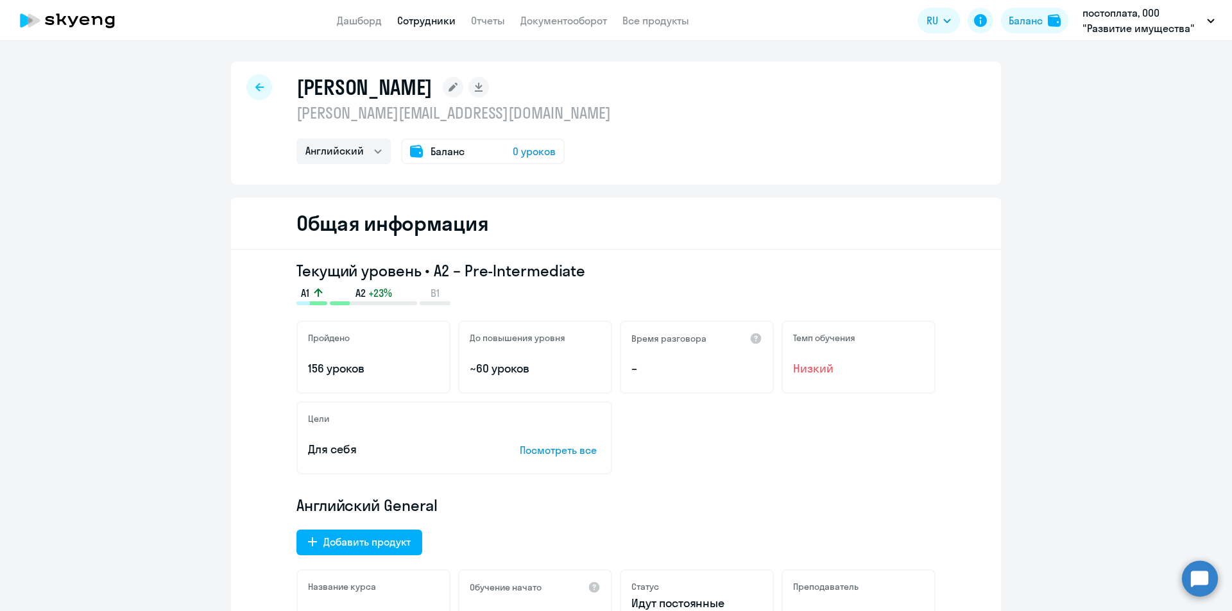
click at [442, 150] on span "Баланс" at bounding box center [447, 151] width 34 height 15
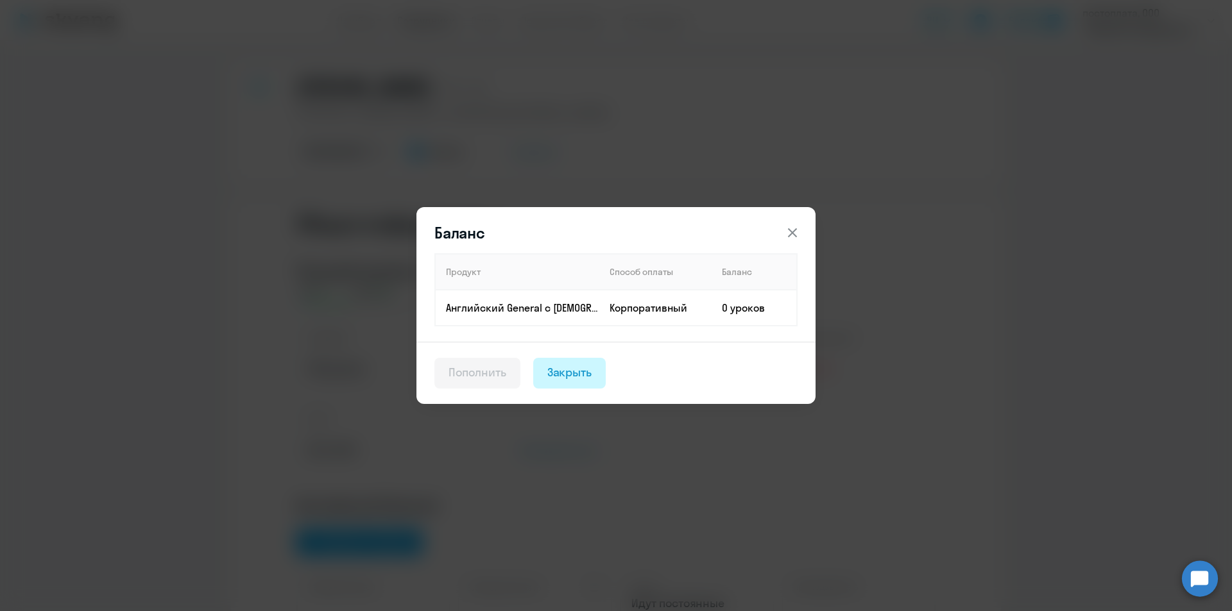
click at [571, 373] on div "Закрыть" at bounding box center [569, 372] width 45 height 17
